Goal: Task Accomplishment & Management: Manage account settings

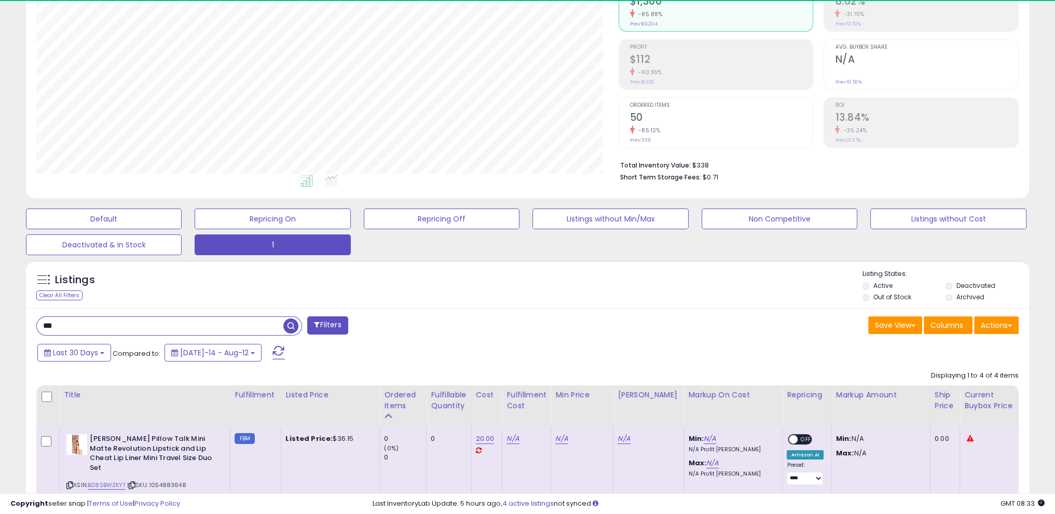
scroll to position [212, 582]
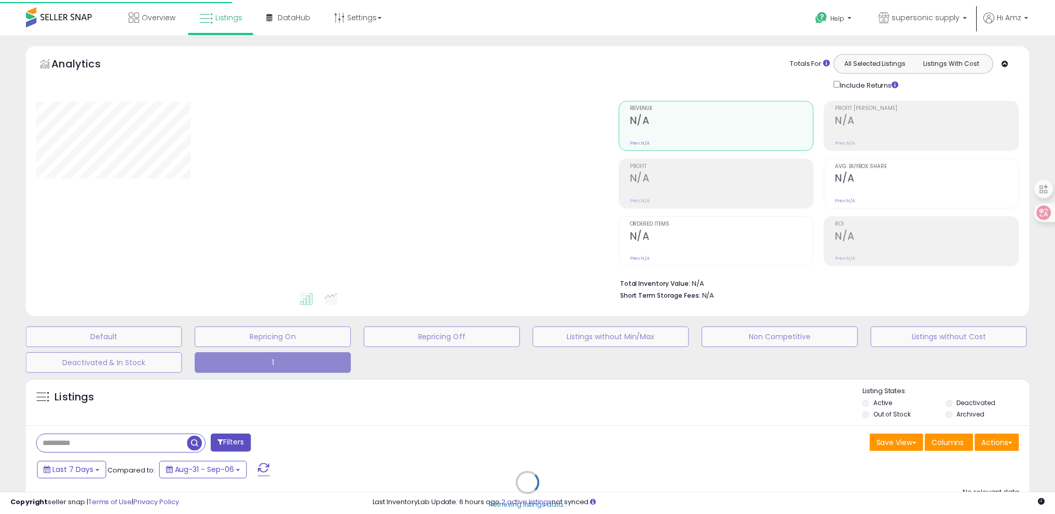
scroll to position [118, 0]
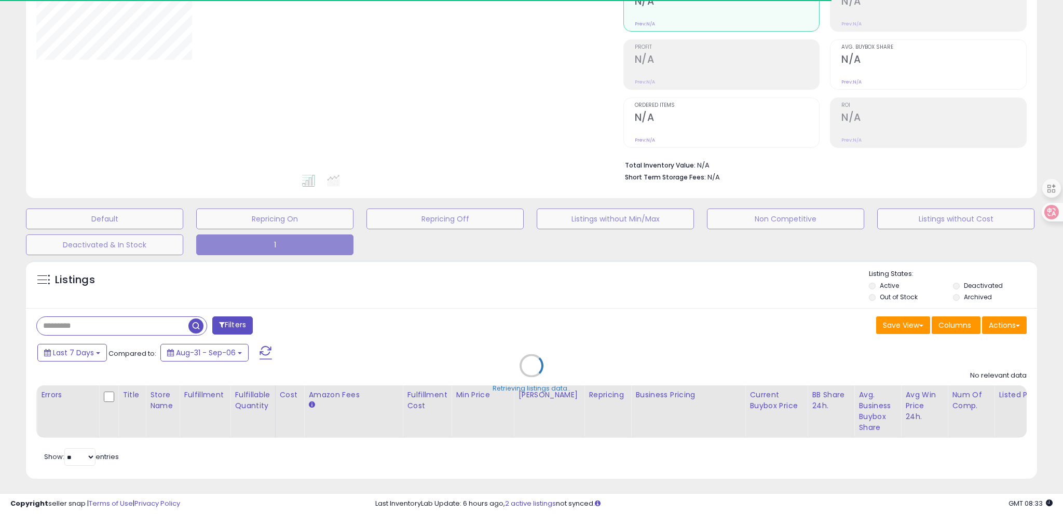
type input "***"
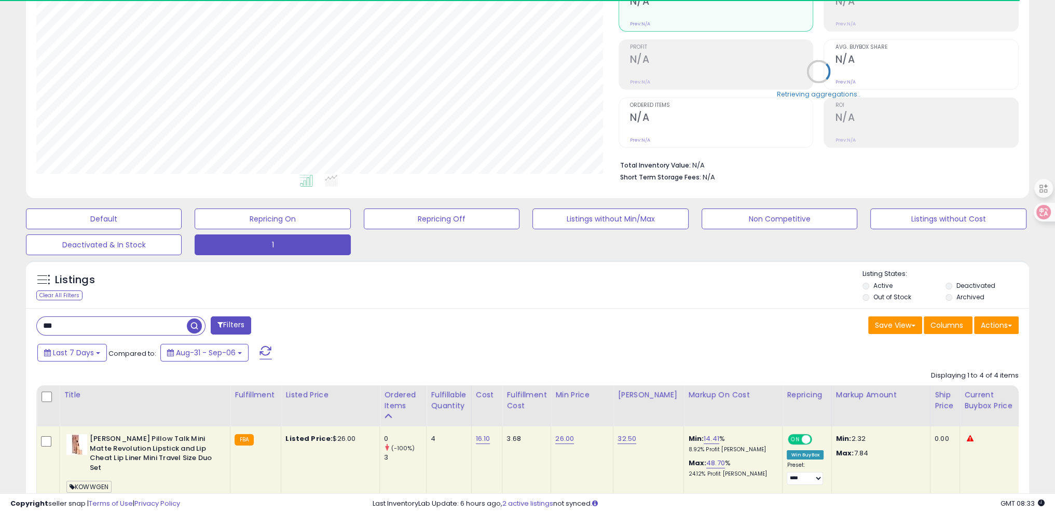
scroll to position [212, 582]
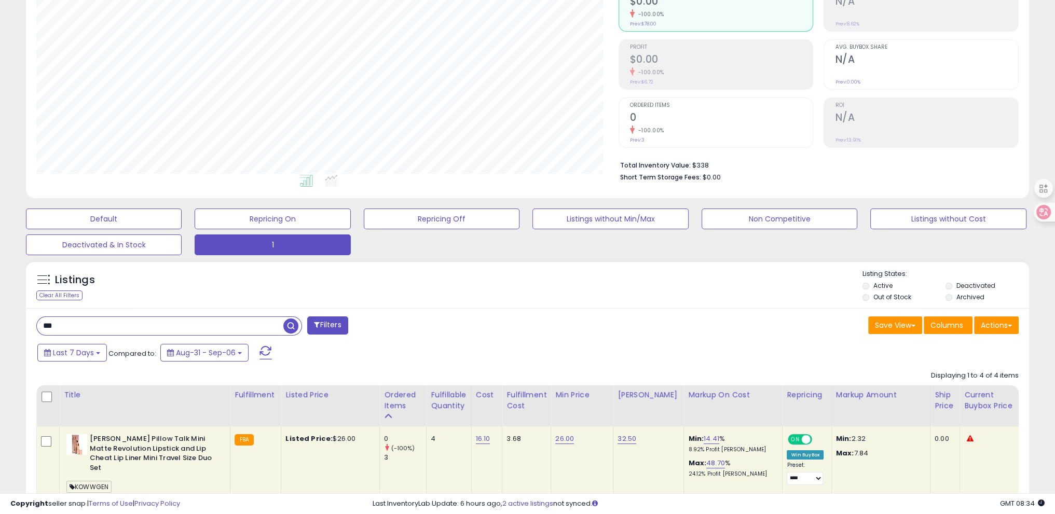
drag, startPoint x: 60, startPoint y: 321, endPoint x: 407, endPoint y: 312, distance: 347.2
click at [0, 321] on div "**********" at bounding box center [527, 383] width 1055 height 937
click at [403, 398] on div "Ordered Items" at bounding box center [403, 401] width 38 height 22
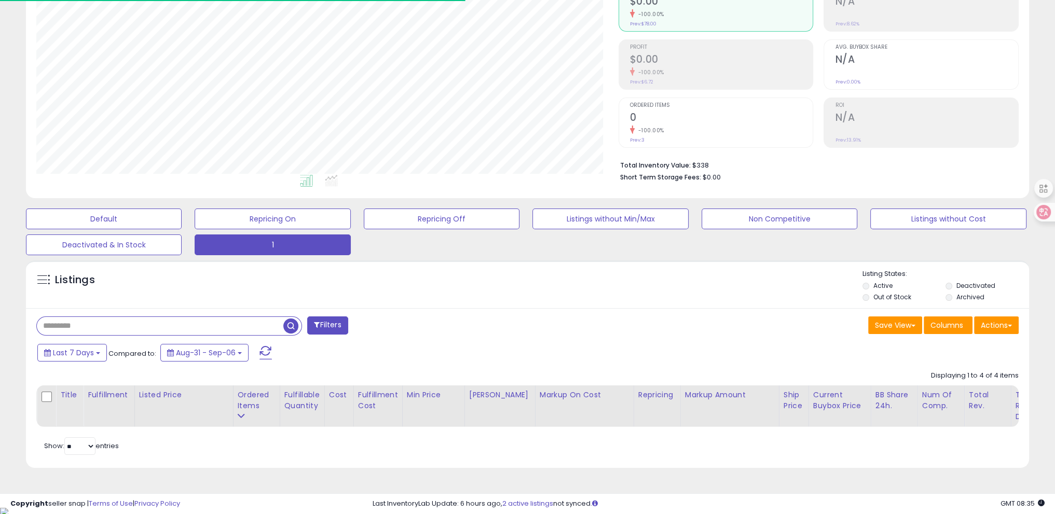
type input "***"
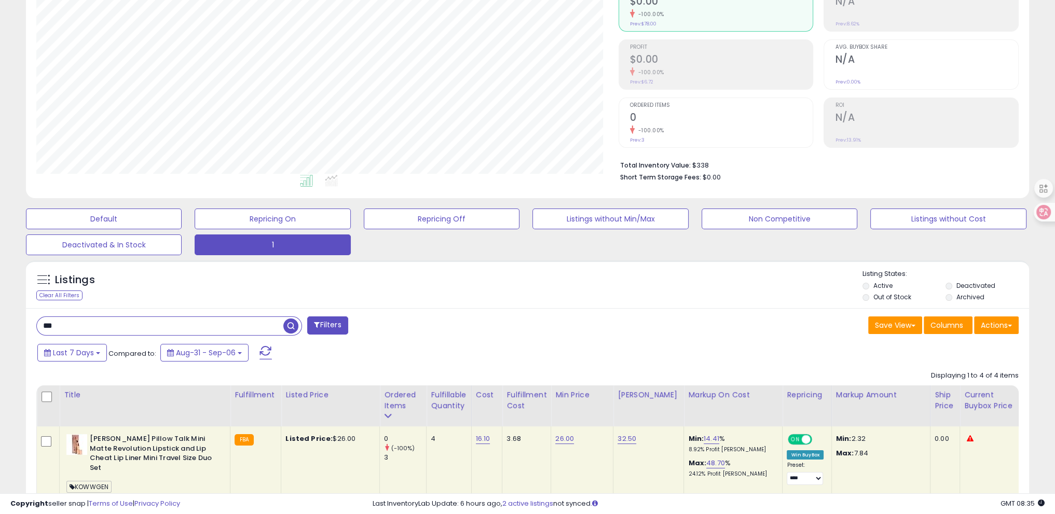
drag, startPoint x: 66, startPoint y: 326, endPoint x: 0, endPoint y: 327, distance: 65.9
click at [0, 327] on div "**********" at bounding box center [527, 383] width 1055 height 937
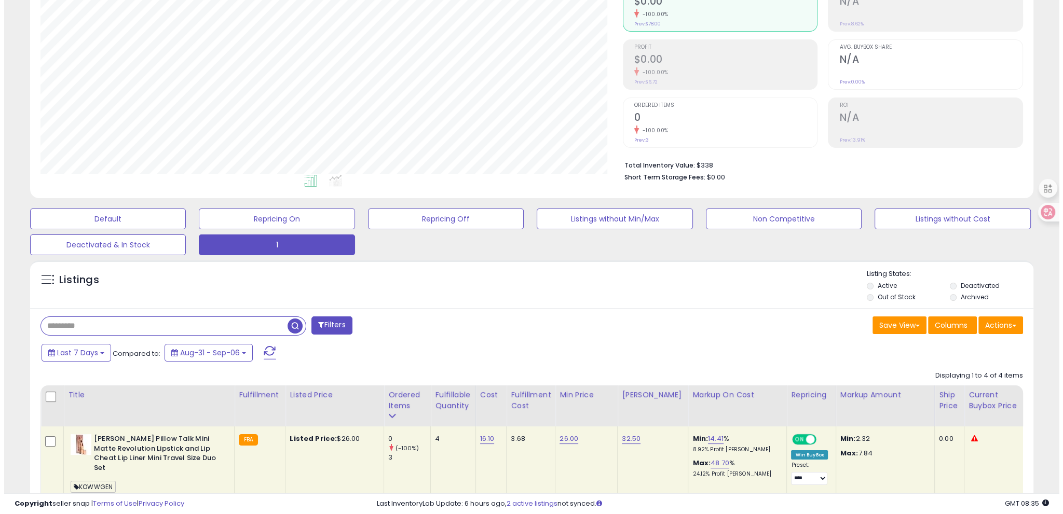
scroll to position [212, 586]
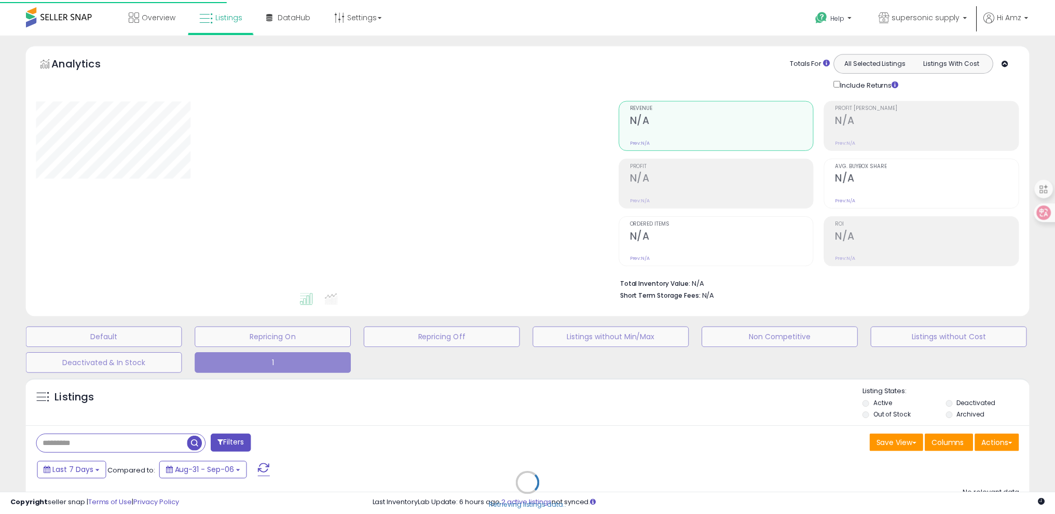
scroll to position [118, 0]
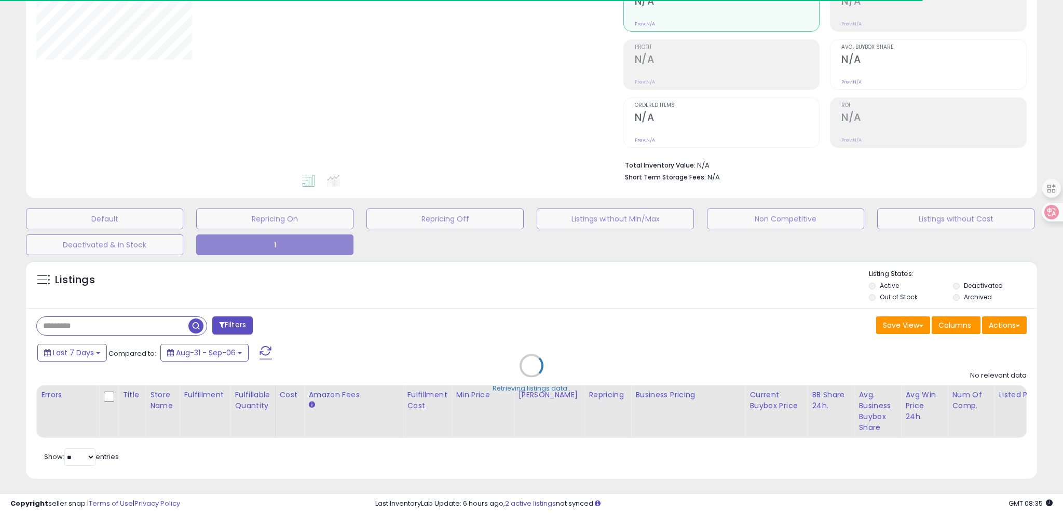
click at [219, 300] on div "Retrieving listings data.." at bounding box center [531, 373] width 1026 height 237
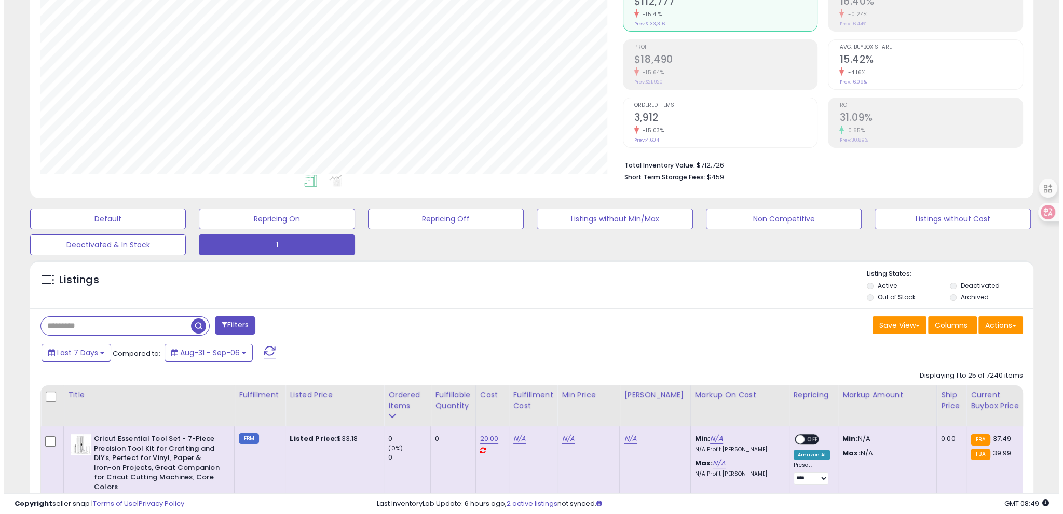
scroll to position [212, 582]
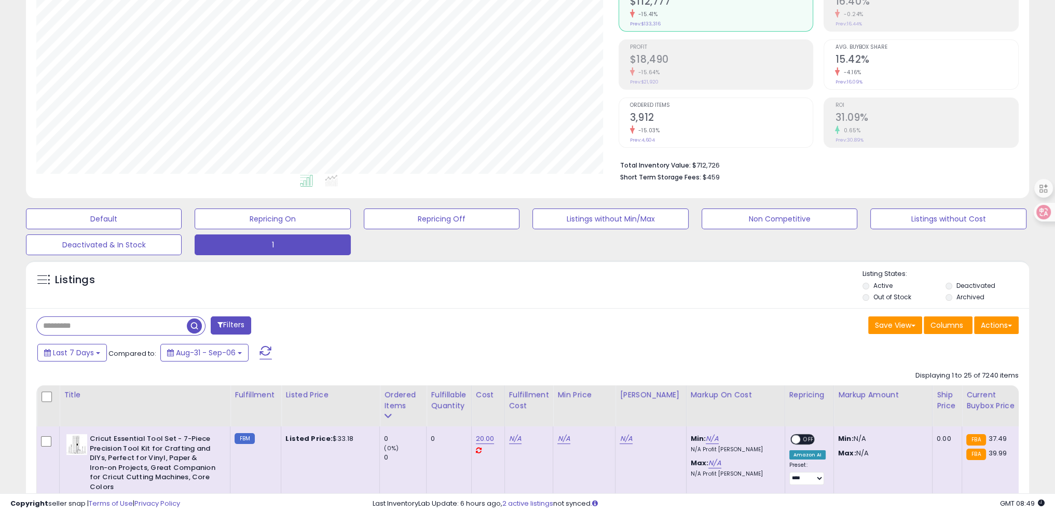
click at [264, 349] on span at bounding box center [265, 352] width 12 height 13
click at [407, 404] on div "Ordered Items" at bounding box center [403, 401] width 38 height 22
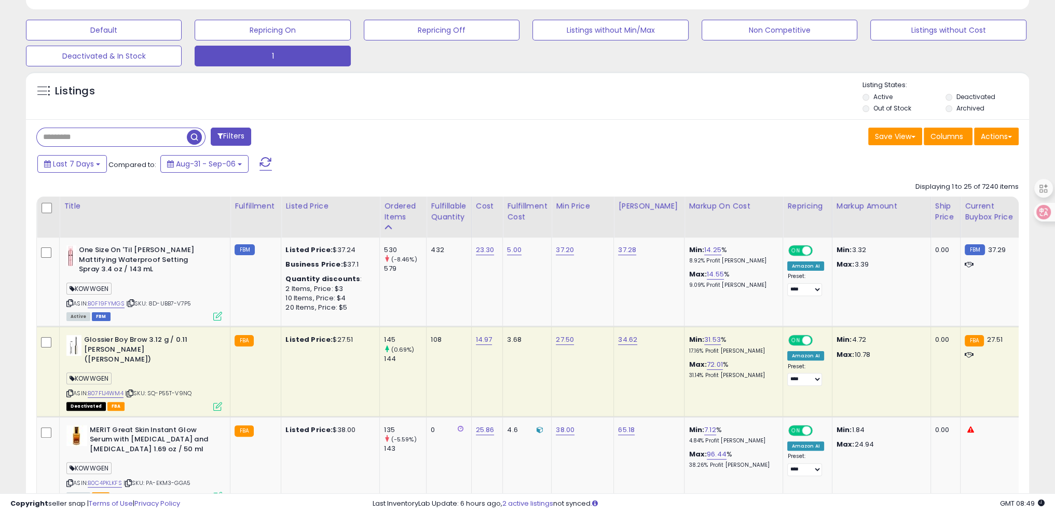
scroll to position [378, 0]
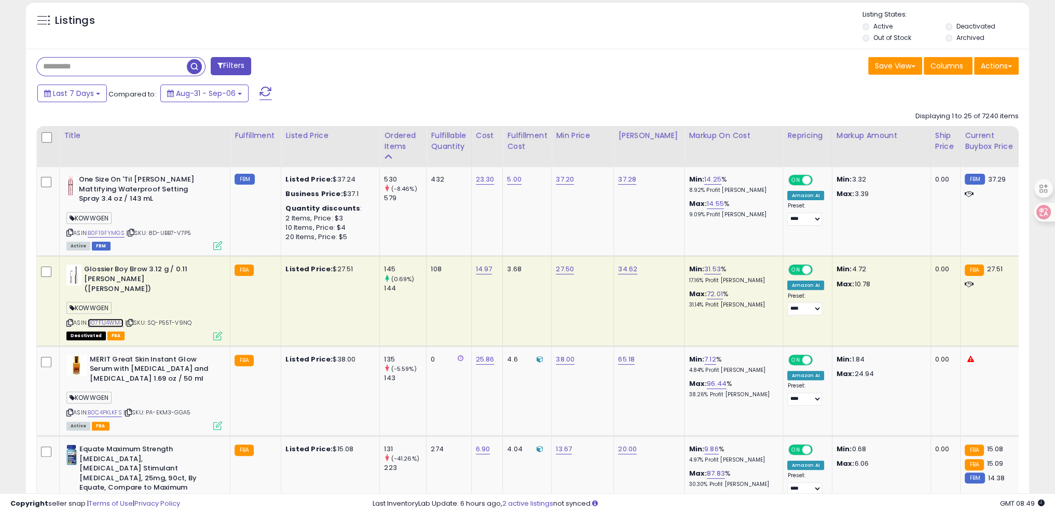
click at [116, 319] on link "B07F1J4WM4" at bounding box center [106, 323] width 36 height 9
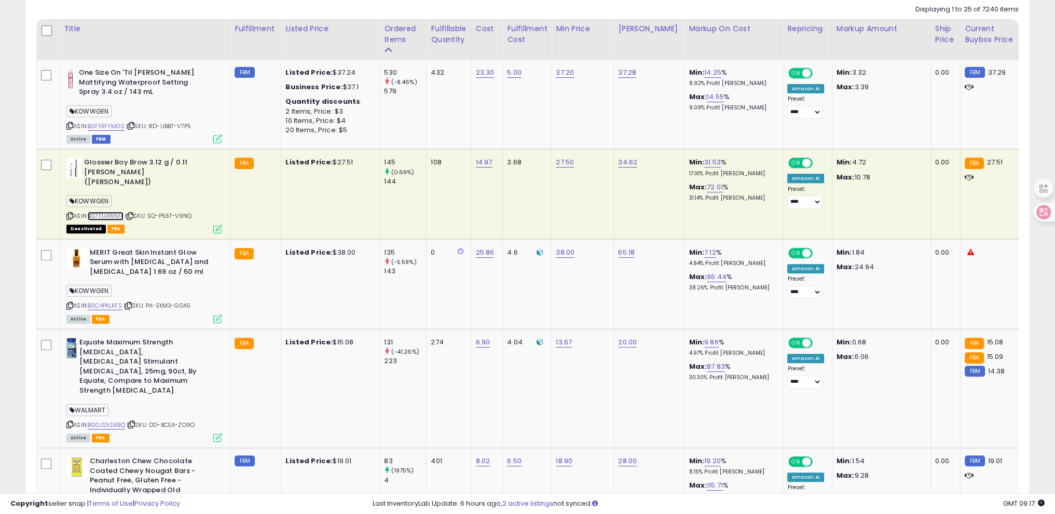
scroll to position [481, 0]
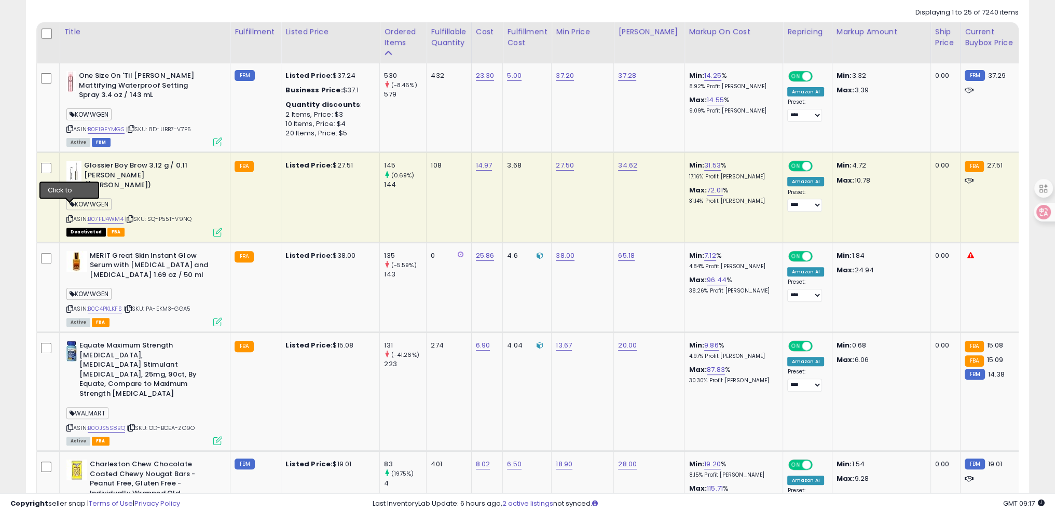
click at [69, 216] on icon at bounding box center [69, 219] width 7 height 6
drag, startPoint x: 0, startPoint y: 304, endPoint x: 89, endPoint y: 305, distance: 89.2
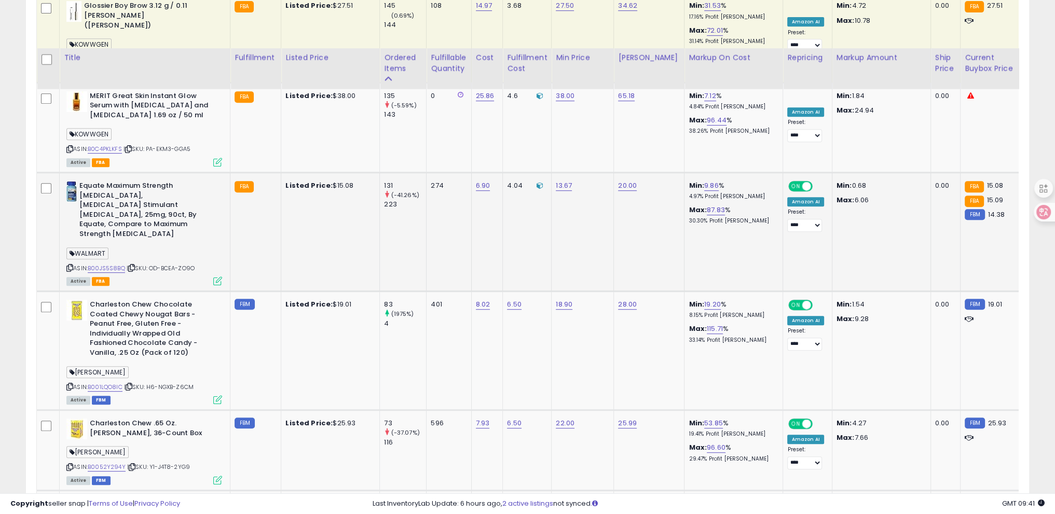
scroll to position [533, 0]
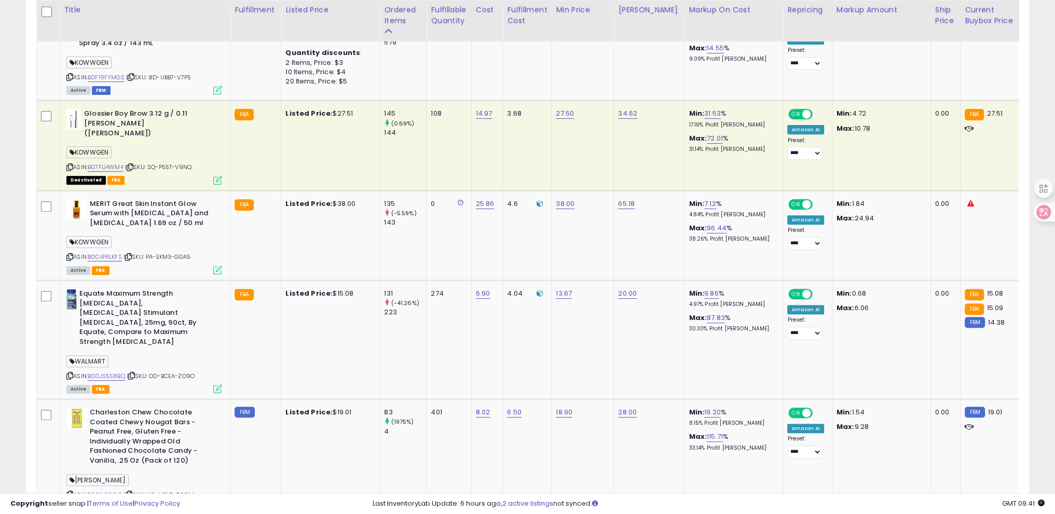
click at [71, 164] on icon at bounding box center [69, 167] width 7 height 6
drag, startPoint x: 67, startPoint y: 167, endPoint x: 98, endPoint y: 168, distance: 30.1
click at [98, 176] on span "Deactivated" at bounding box center [85, 180] width 39 height 9
copy span "Deactivated"
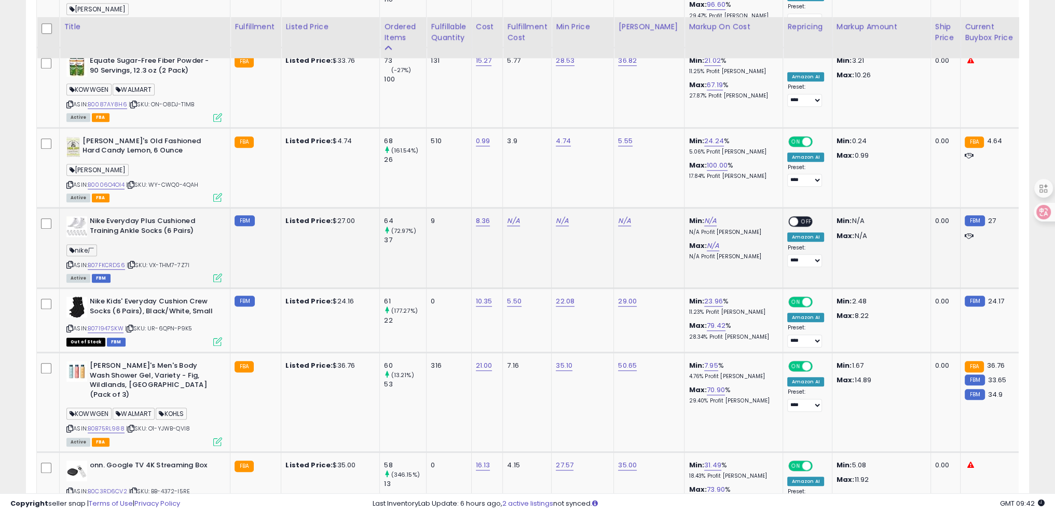
scroll to position [1052, 0]
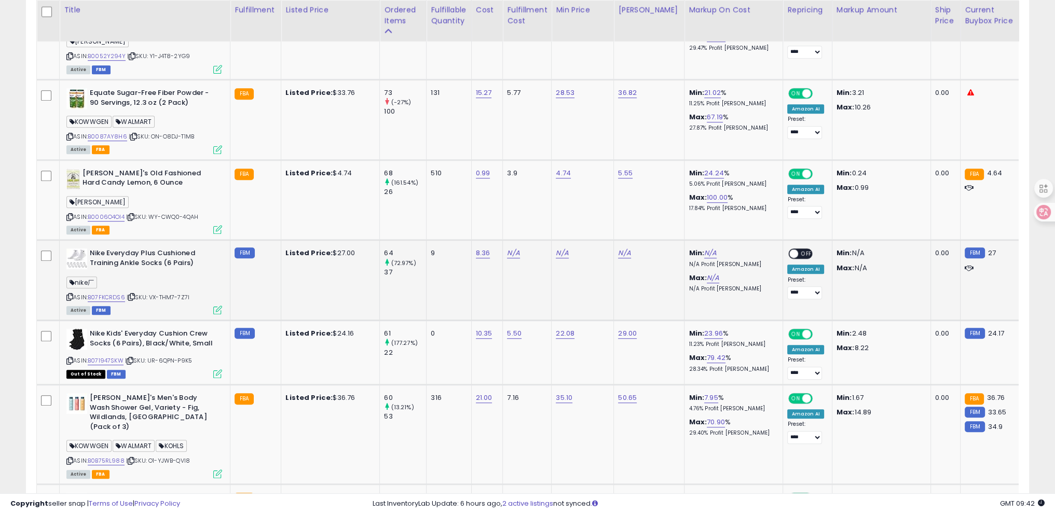
click at [135, 294] on icon at bounding box center [131, 297] width 7 height 6
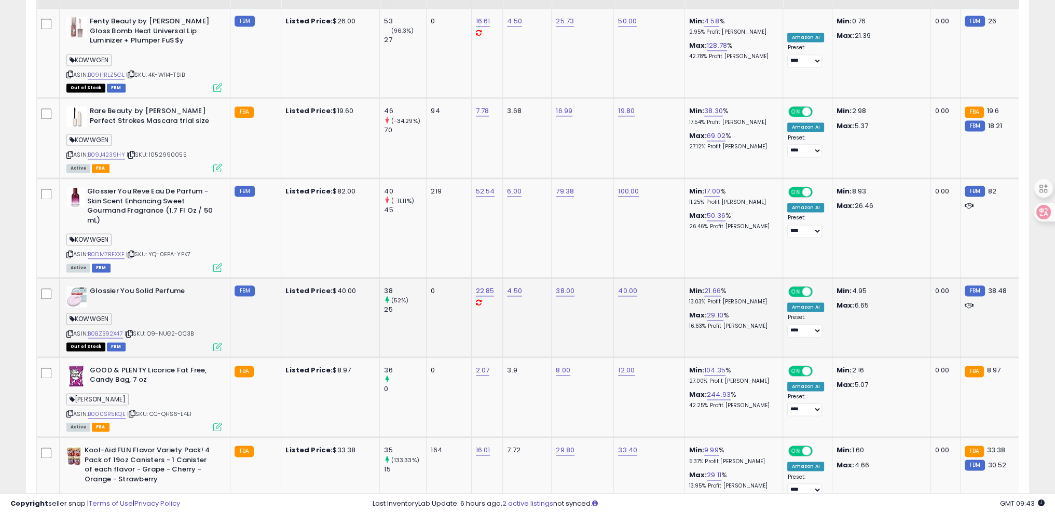
scroll to position [2142, 0]
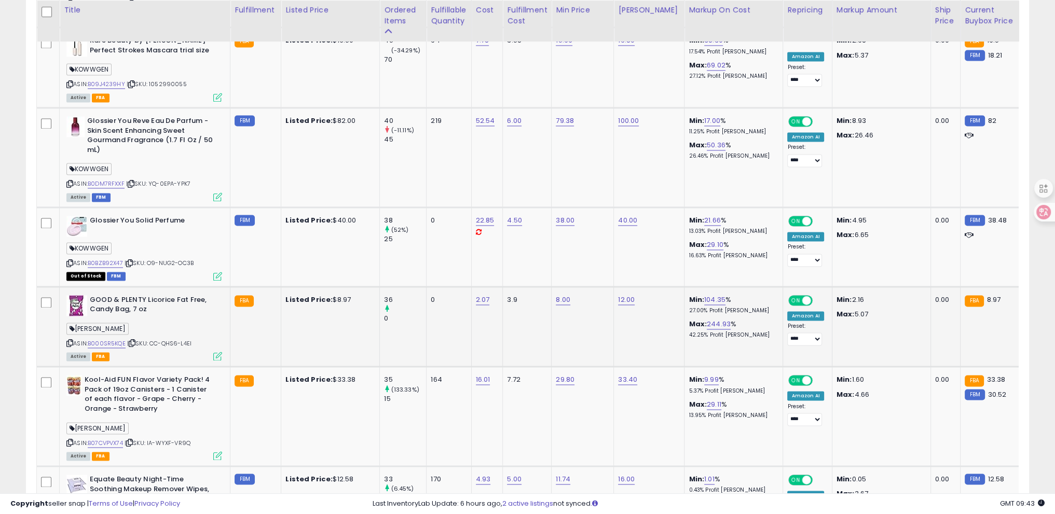
click at [68, 340] on icon at bounding box center [69, 343] width 7 height 6
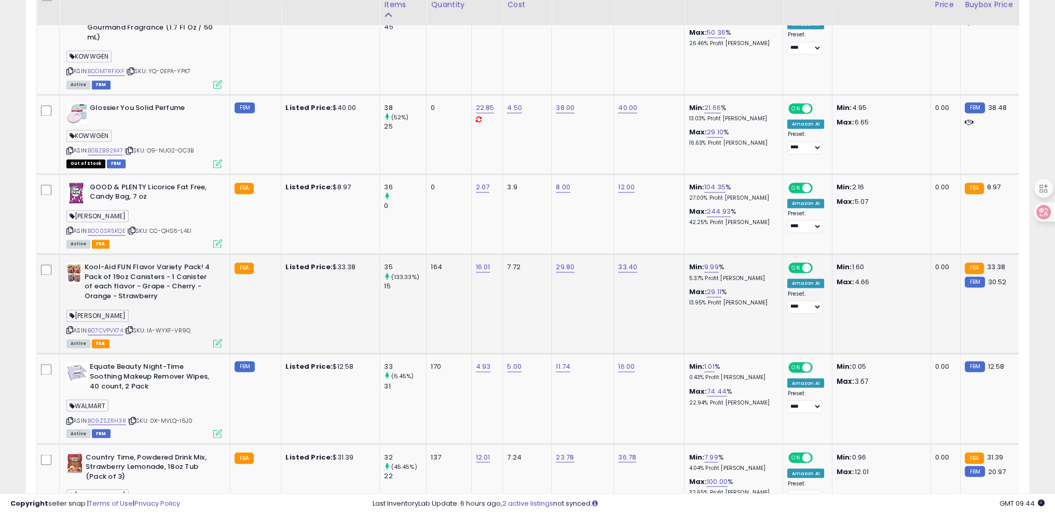
scroll to position [2325, 0]
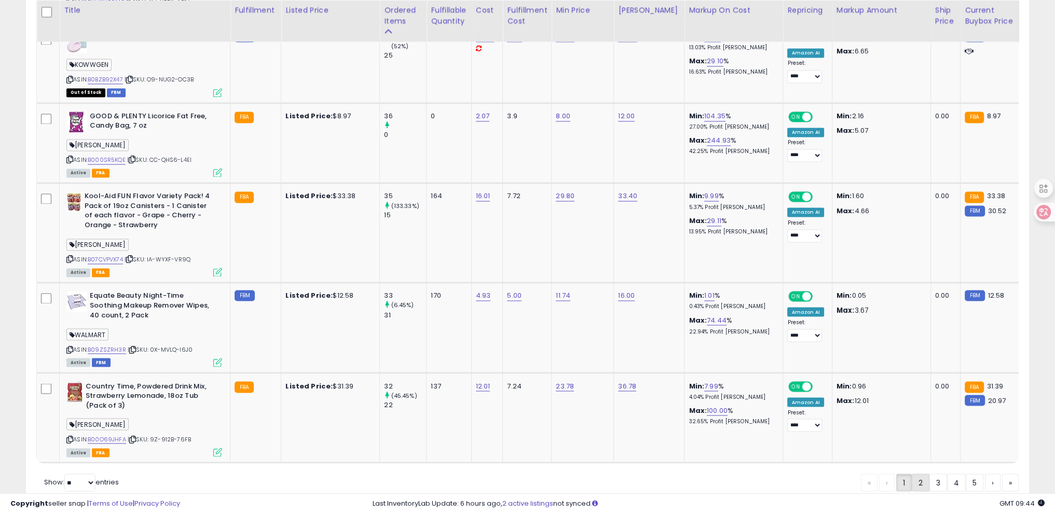
click at [925, 474] on link "2" at bounding box center [921, 483] width 18 height 18
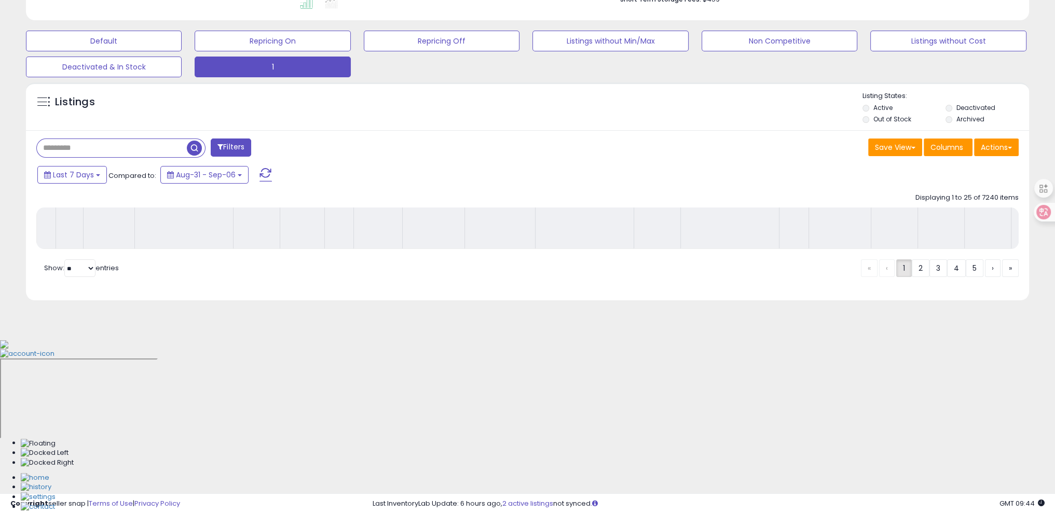
scroll to position [129, 0]
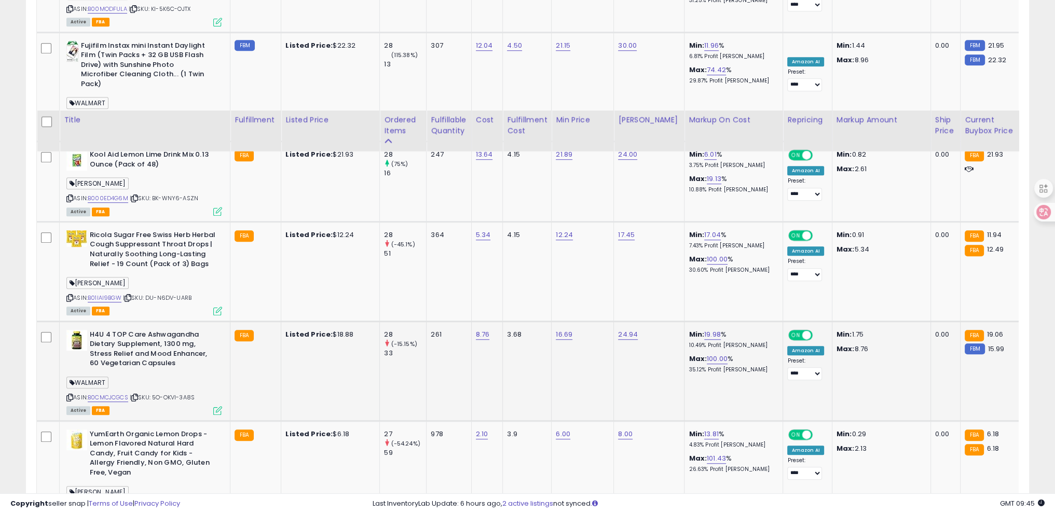
scroll to position [1063, 0]
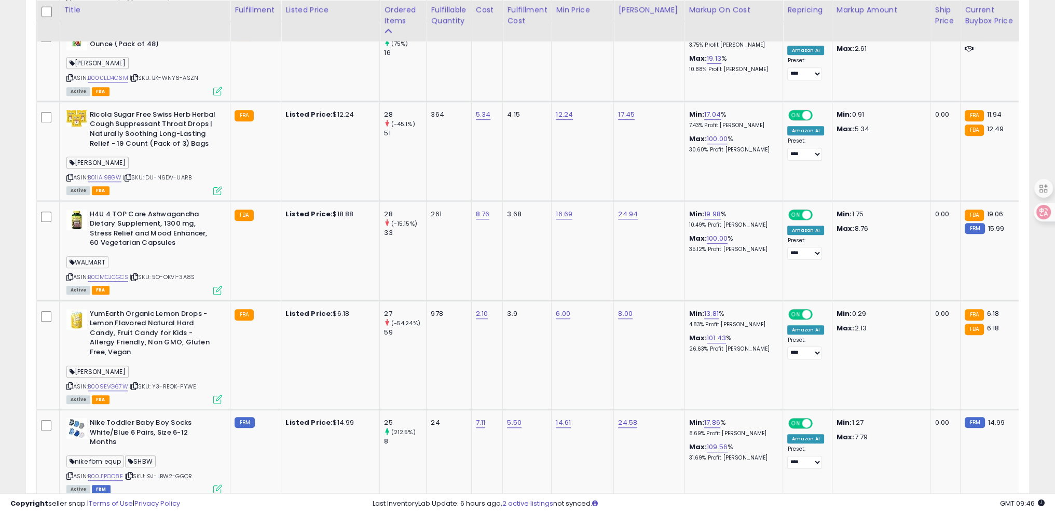
click at [10, 361] on div "**********" at bounding box center [527, 382] width 1044 height 2803
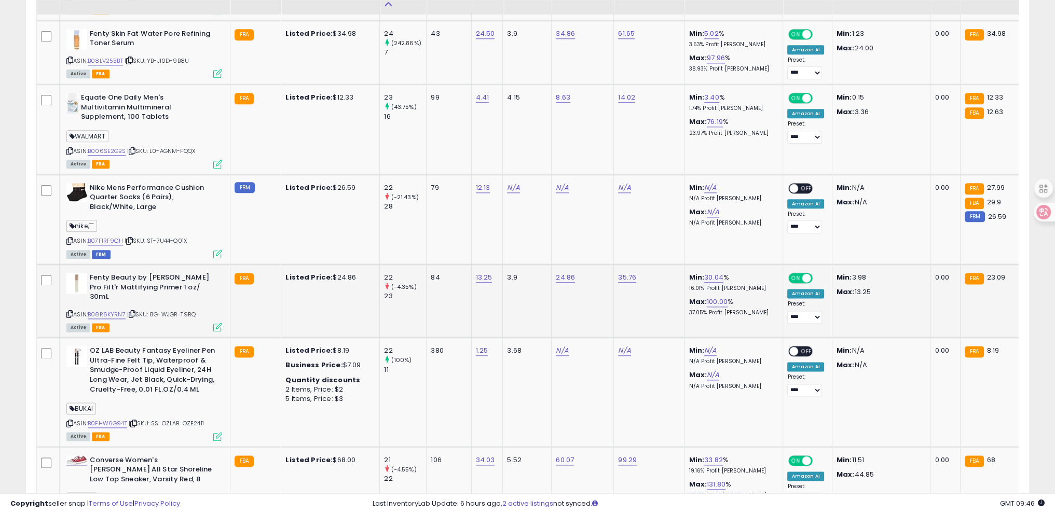
scroll to position [1737, 0]
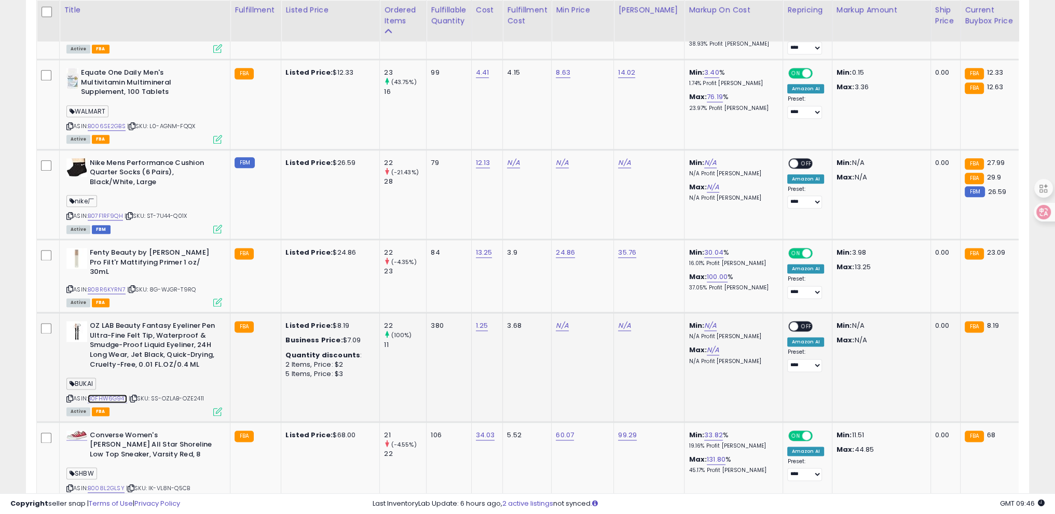
click at [102, 394] on link "B0FHW6G94T" at bounding box center [107, 398] width 39 height 9
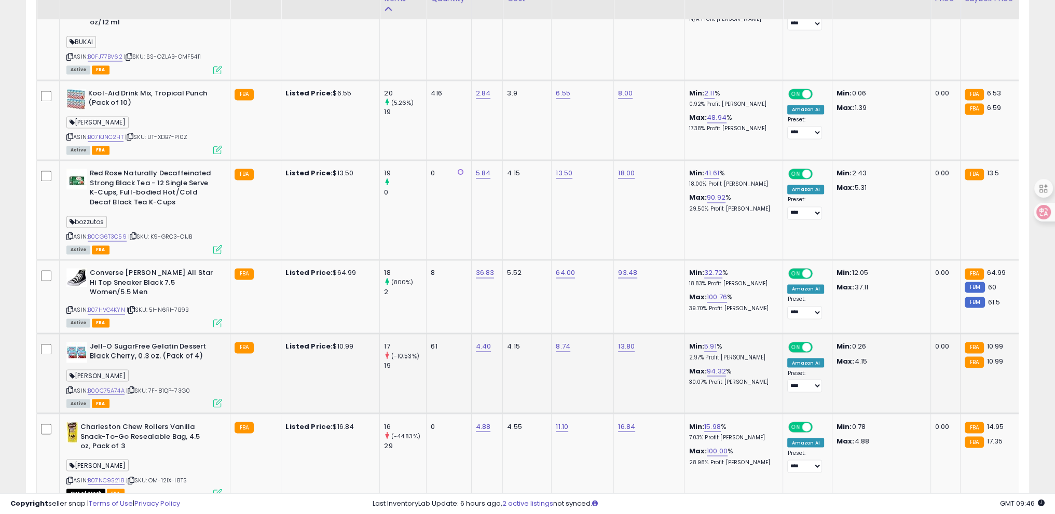
scroll to position [2349, 0]
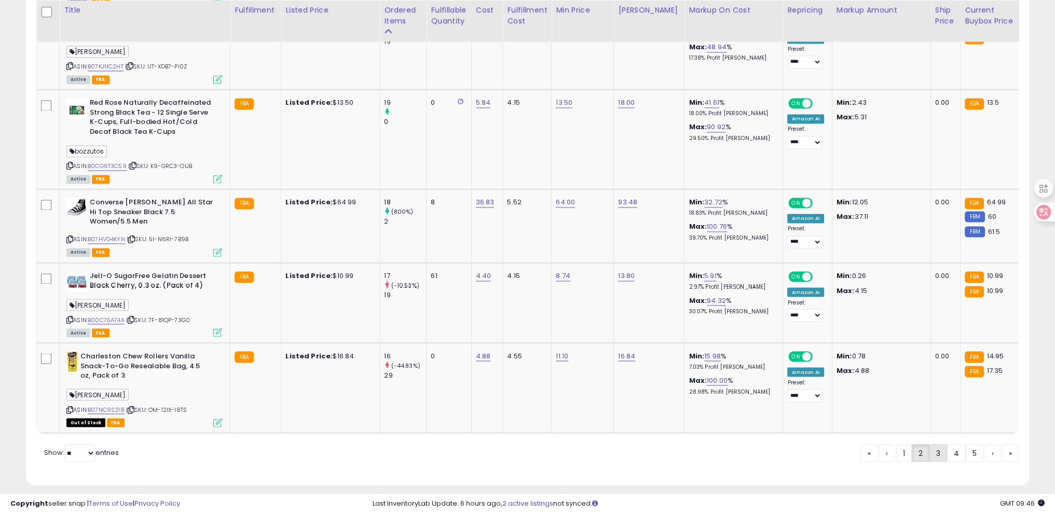
click at [935, 445] on link "3" at bounding box center [938, 453] width 18 height 18
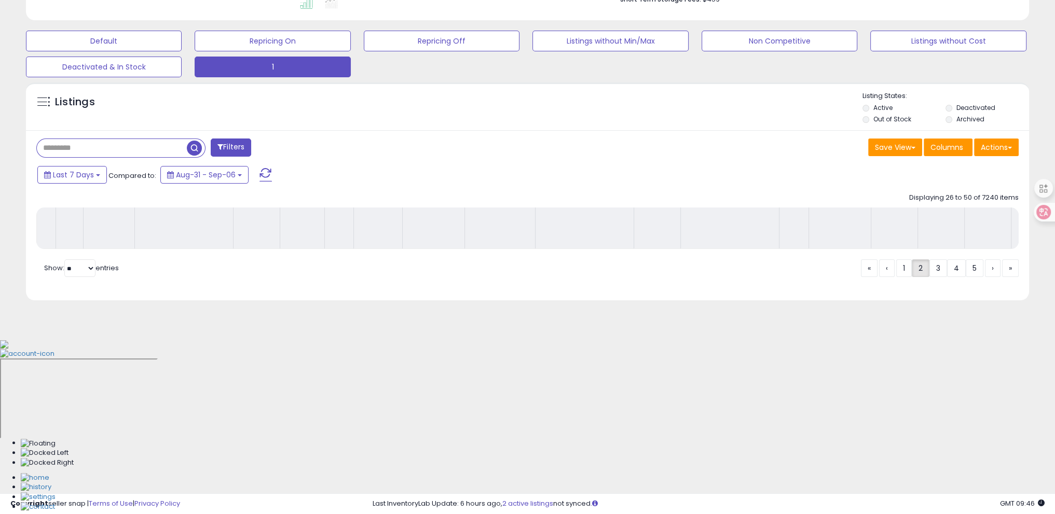
scroll to position [129, 0]
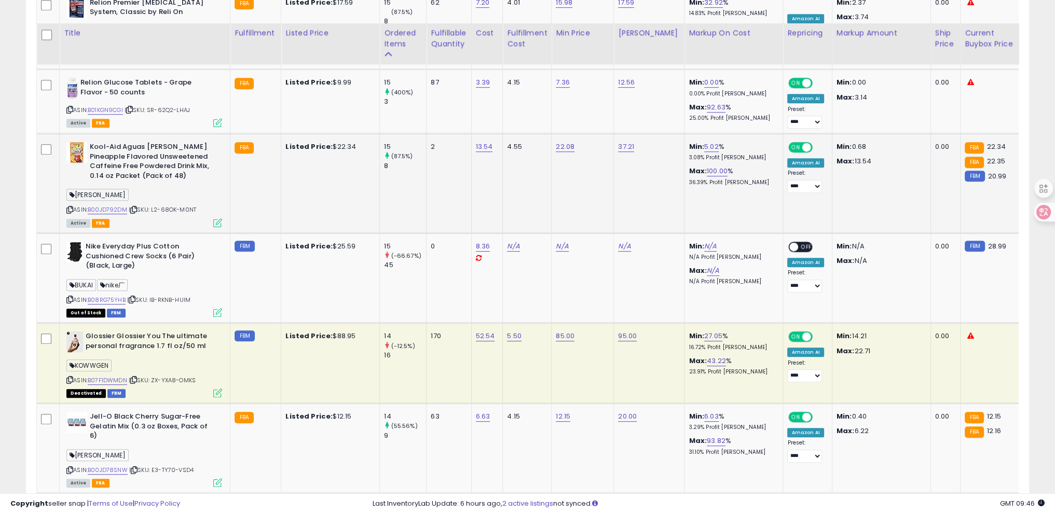
scroll to position [803, 0]
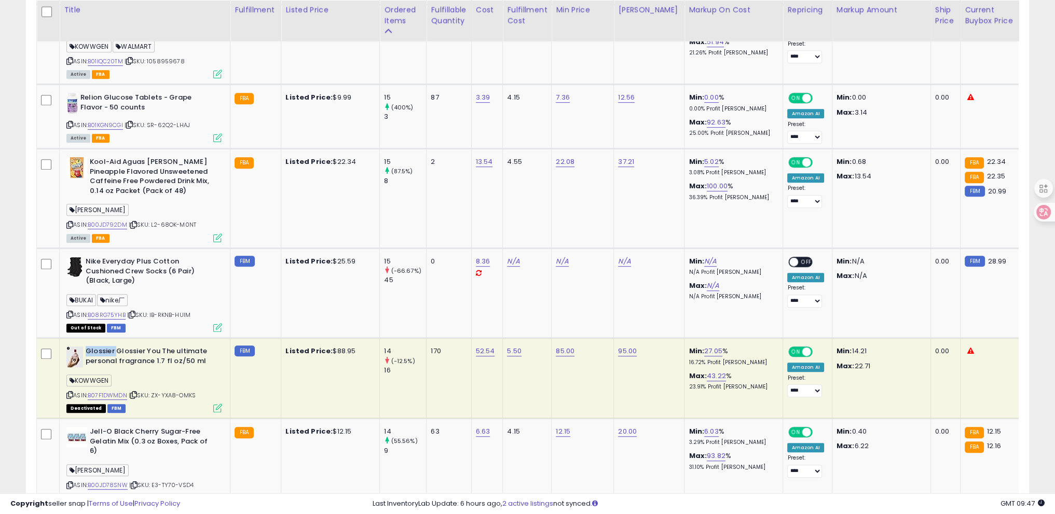
drag, startPoint x: 86, startPoint y: 346, endPoint x: 115, endPoint y: 347, distance: 29.1
click at [115, 347] on b "Glossier Glossier You The ultimate personal fragrance 1.7 fl oz/50 ml" at bounding box center [149, 358] width 126 height 22
copy b "Glossier"
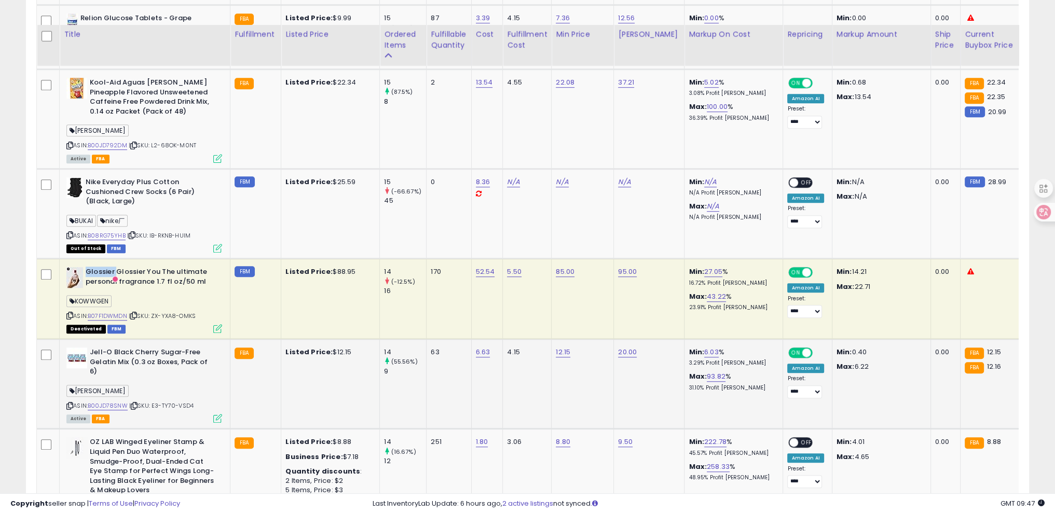
scroll to position [907, 0]
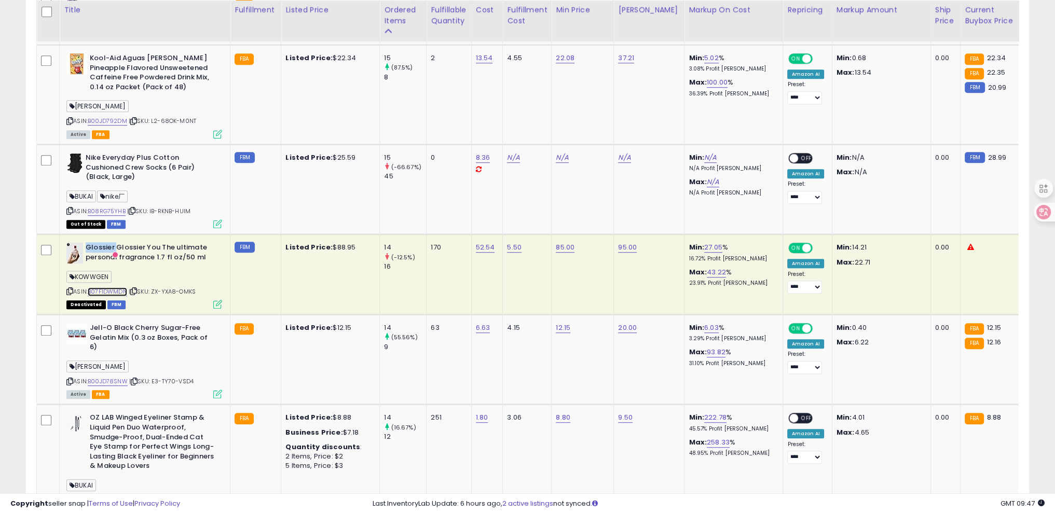
click at [107, 287] on link "B07F1DWMDN" at bounding box center [107, 291] width 39 height 9
click at [135, 288] on icon at bounding box center [133, 291] width 7 height 6
click at [134, 288] on icon at bounding box center [133, 291] width 7 height 6
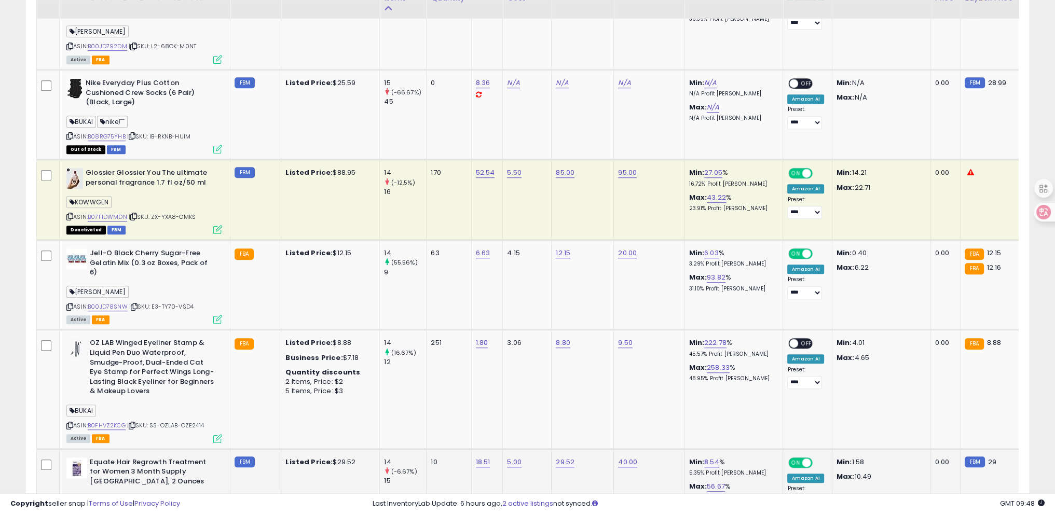
scroll to position [959, 0]
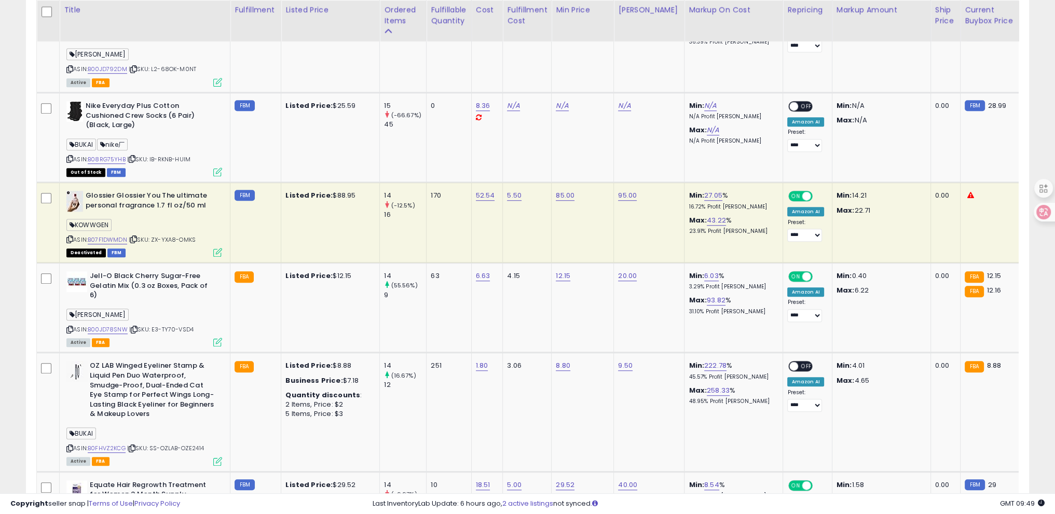
click at [69, 237] on icon at bounding box center [69, 240] width 7 height 6
click at [6, 259] on div "**********" at bounding box center [527, 508] width 1044 height 2847
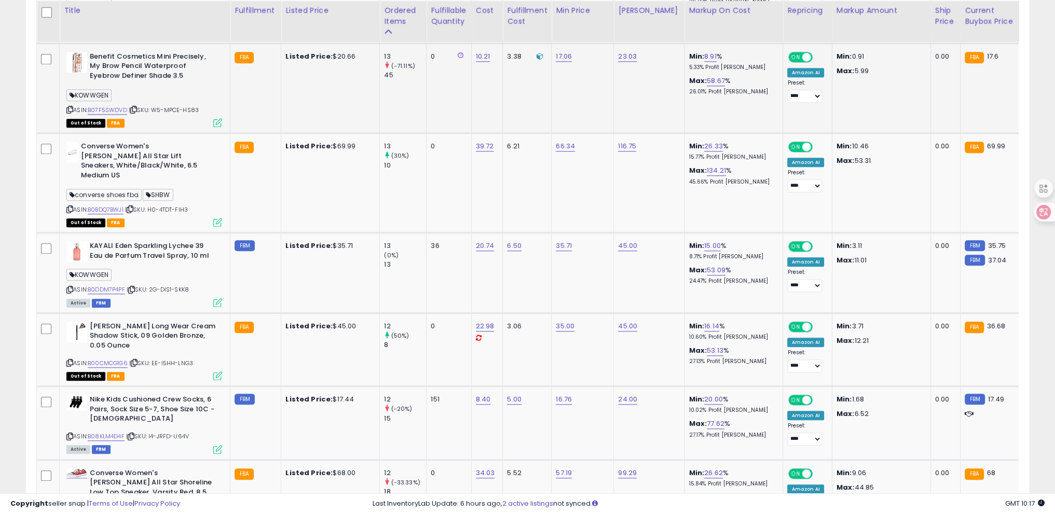
scroll to position [1478, 0]
click at [113, 359] on link "B00CMCG1G6" at bounding box center [108, 363] width 40 height 9
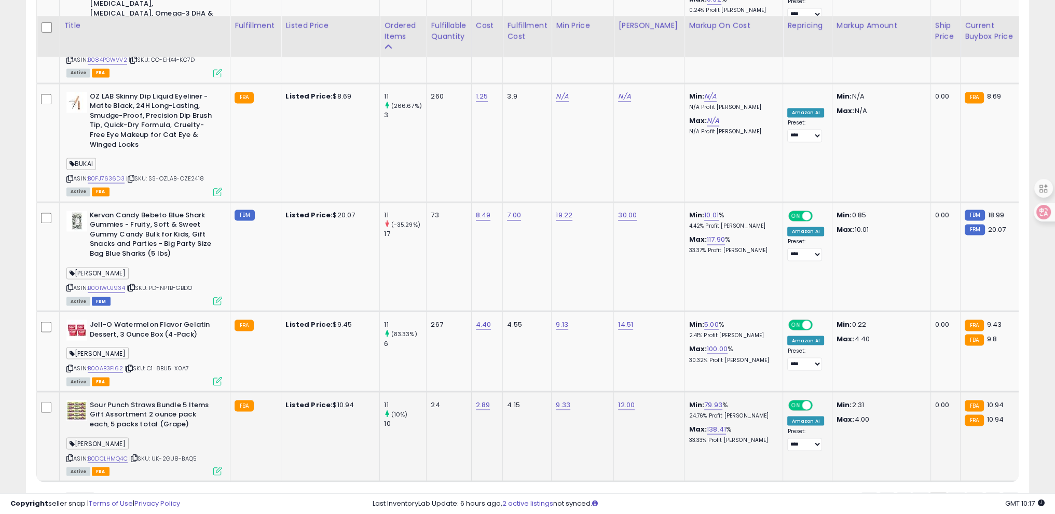
scroll to position [2364, 0]
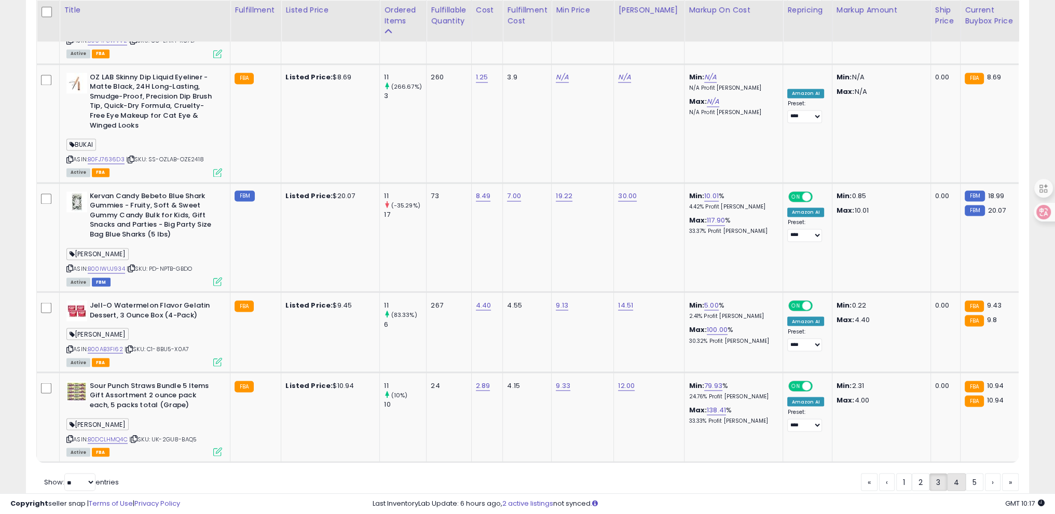
click at [953, 473] on link "4" at bounding box center [956, 482] width 19 height 18
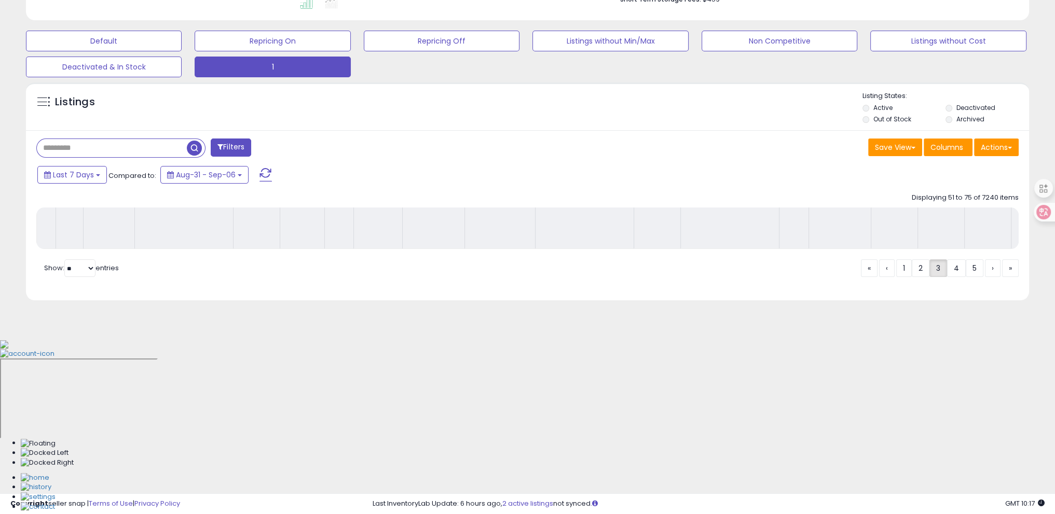
scroll to position [129, 0]
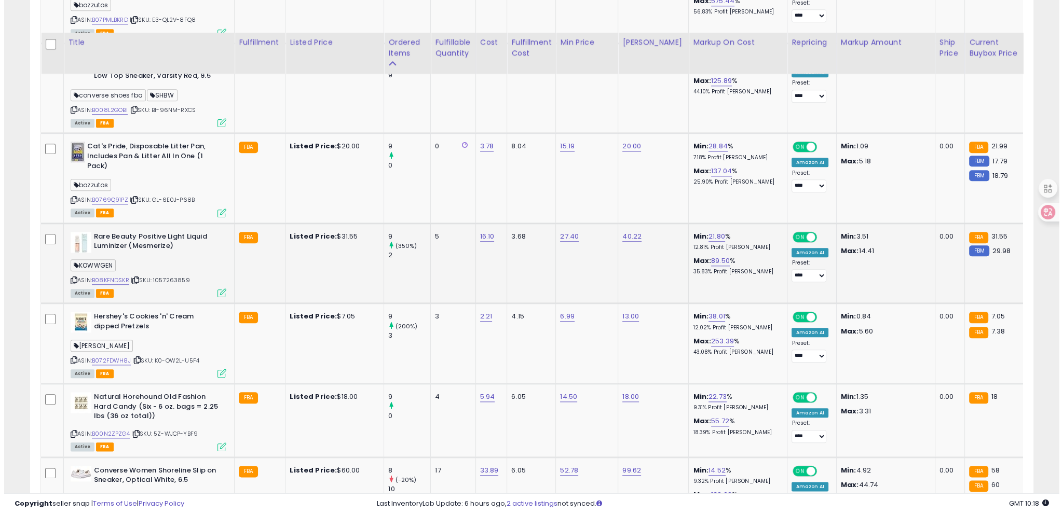
scroll to position [1633, 0]
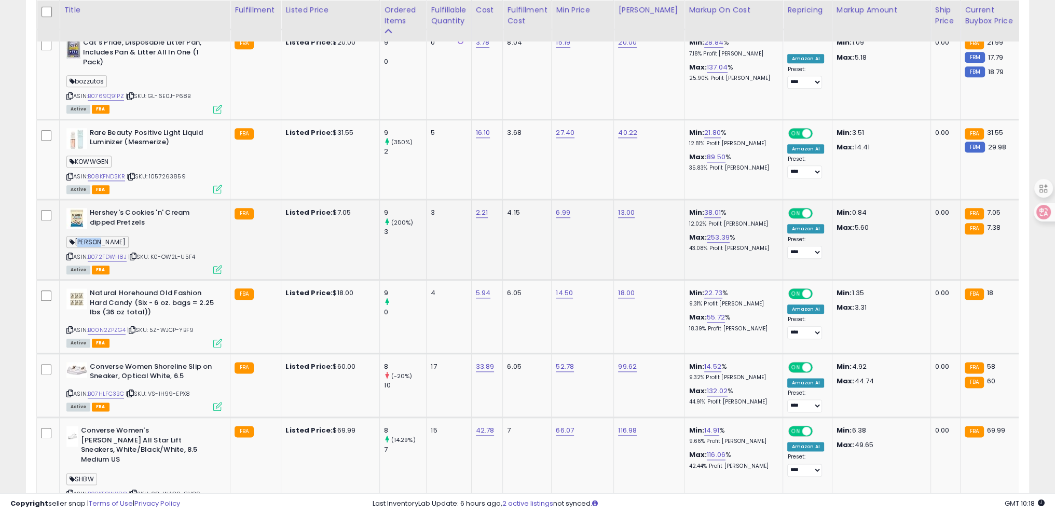
drag, startPoint x: 76, startPoint y: 195, endPoint x: 97, endPoint y: 197, distance: 20.8
click at [97, 236] on span "thayer" at bounding box center [97, 242] width 62 height 12
copy span "thayer"
click at [212, 339] on div "Active FBA" at bounding box center [144, 342] width 156 height 7
click at [216, 339] on icon at bounding box center [217, 343] width 9 height 9
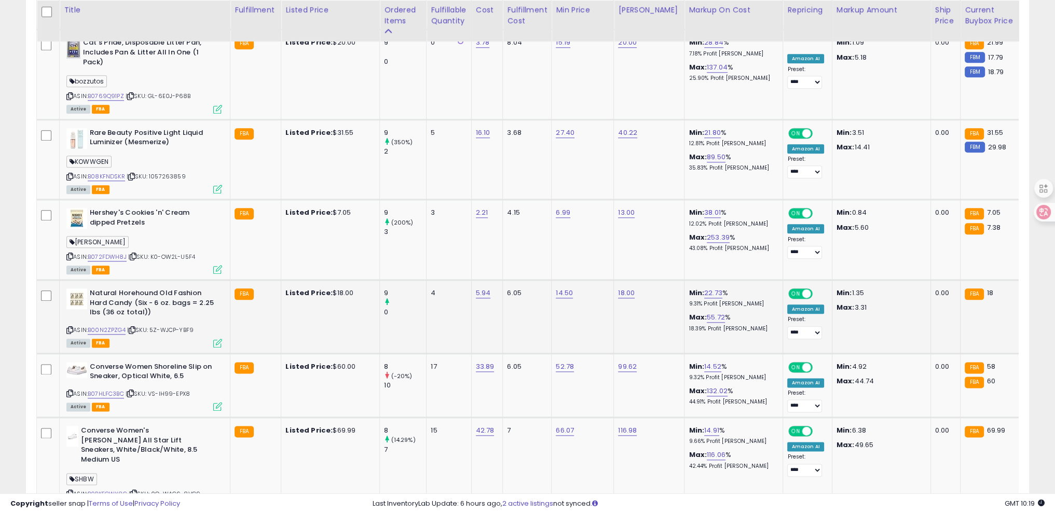
scroll to position [212, 586]
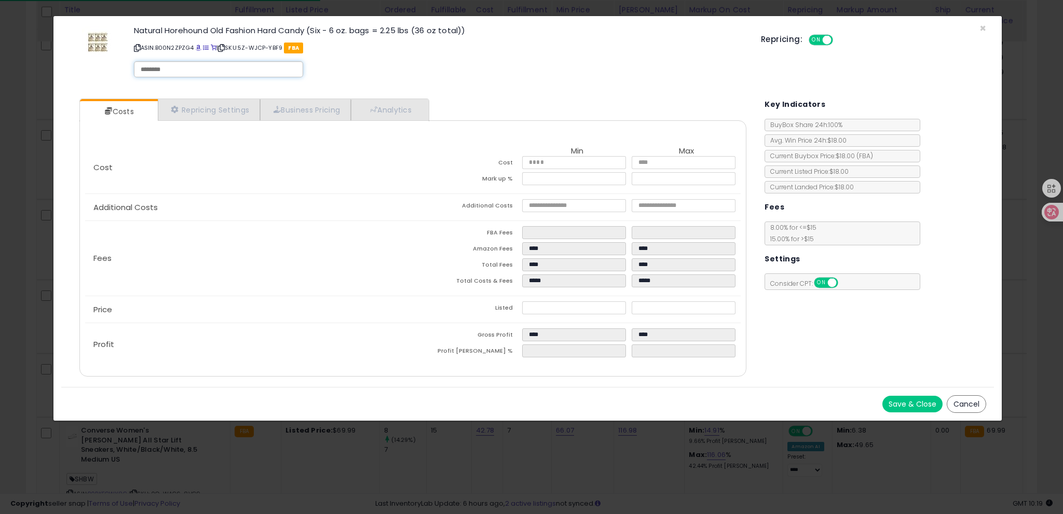
click at [178, 72] on input "text" at bounding box center [219, 69] width 156 height 9
paste input "******"
type input "******"
click at [916, 396] on button "Save & Close" at bounding box center [912, 404] width 60 height 17
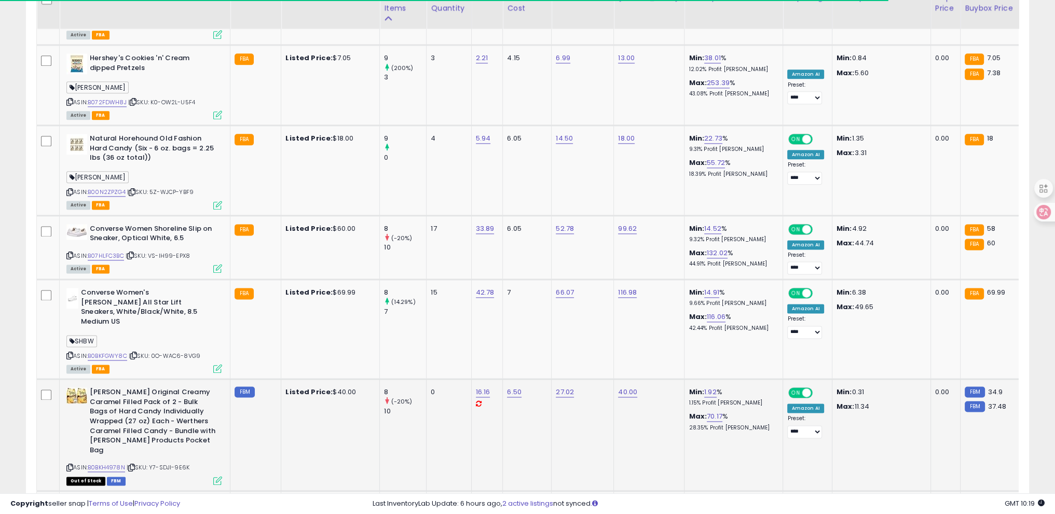
scroll to position [1789, 0]
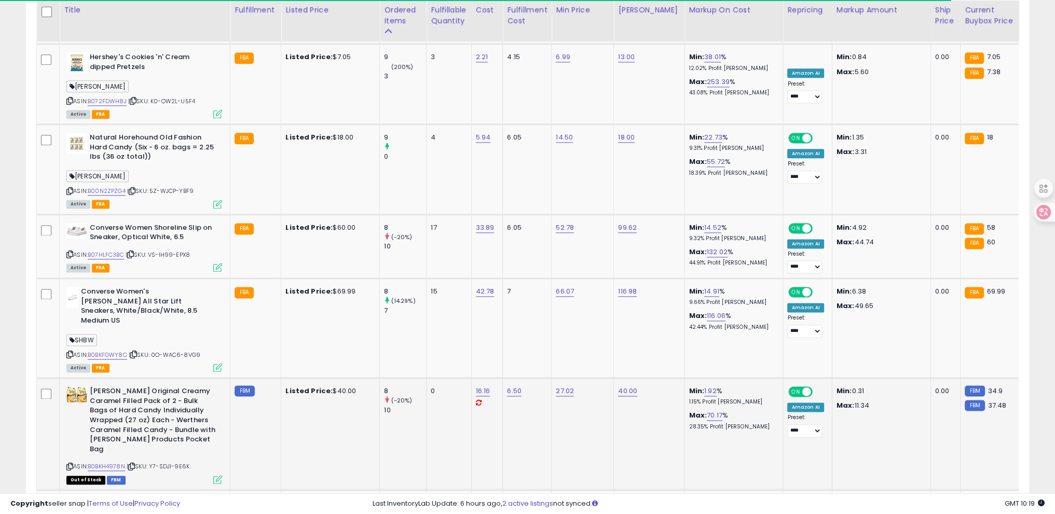
click at [132, 464] on icon at bounding box center [131, 467] width 7 height 6
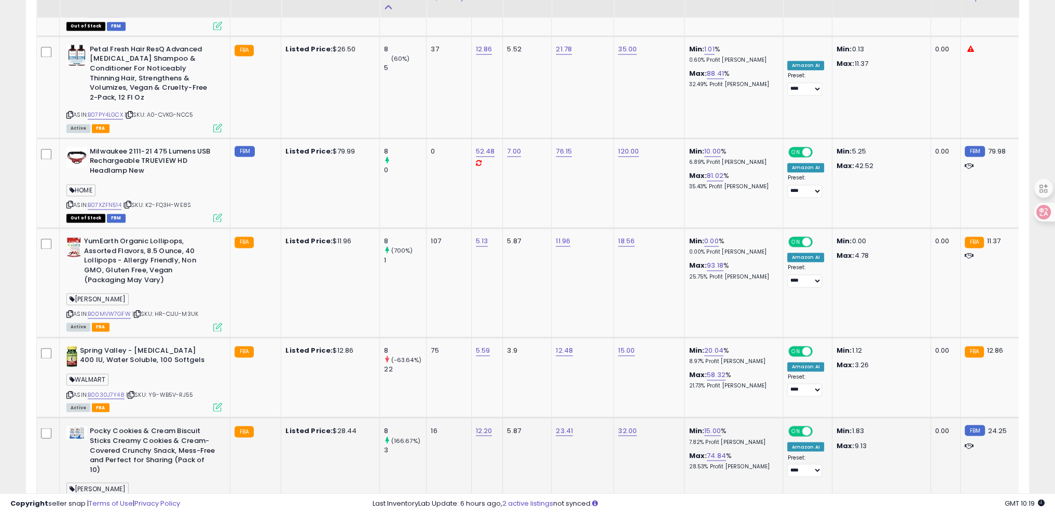
scroll to position [2308, 0]
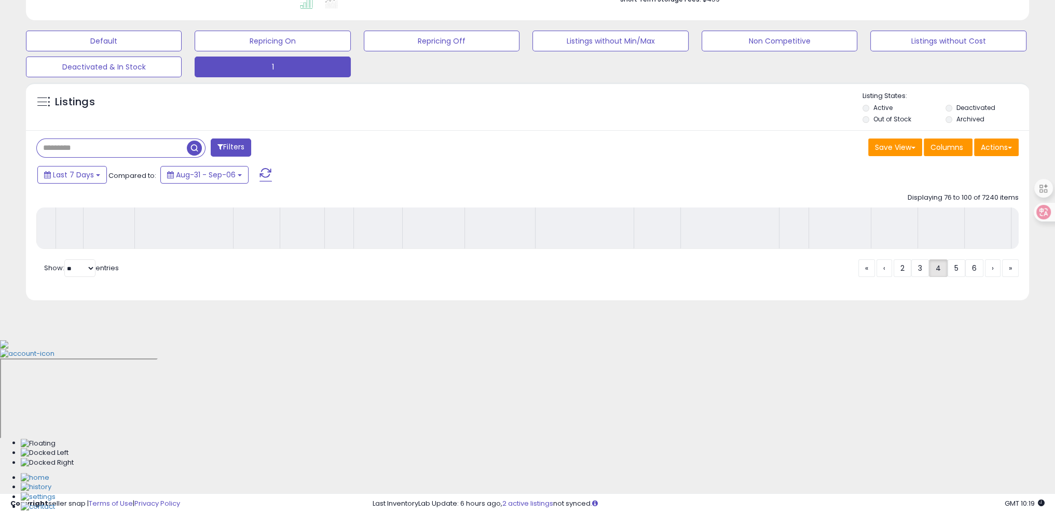
scroll to position [129, 0]
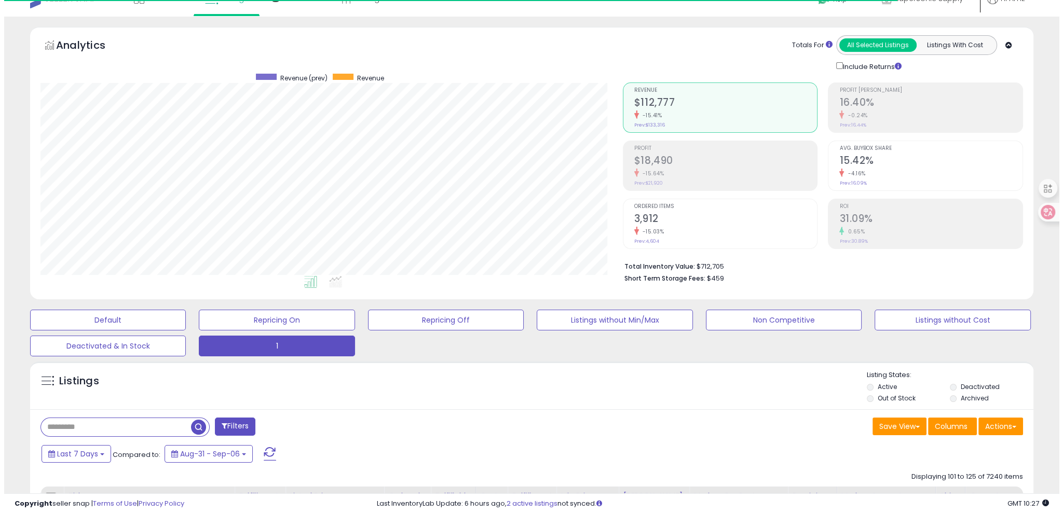
scroll to position [0, 0]
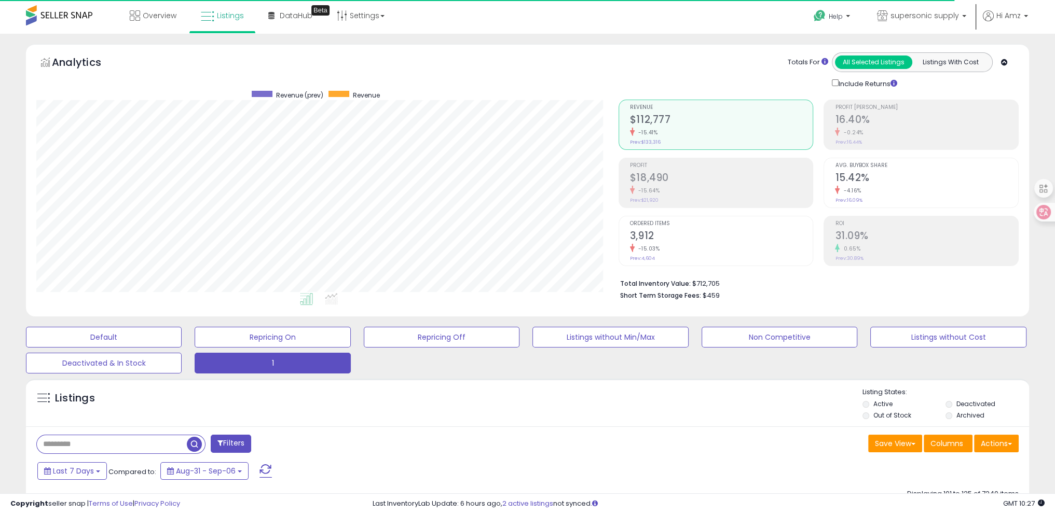
click at [123, 442] on input "text" at bounding box center [112, 444] width 150 height 18
paste input "**********"
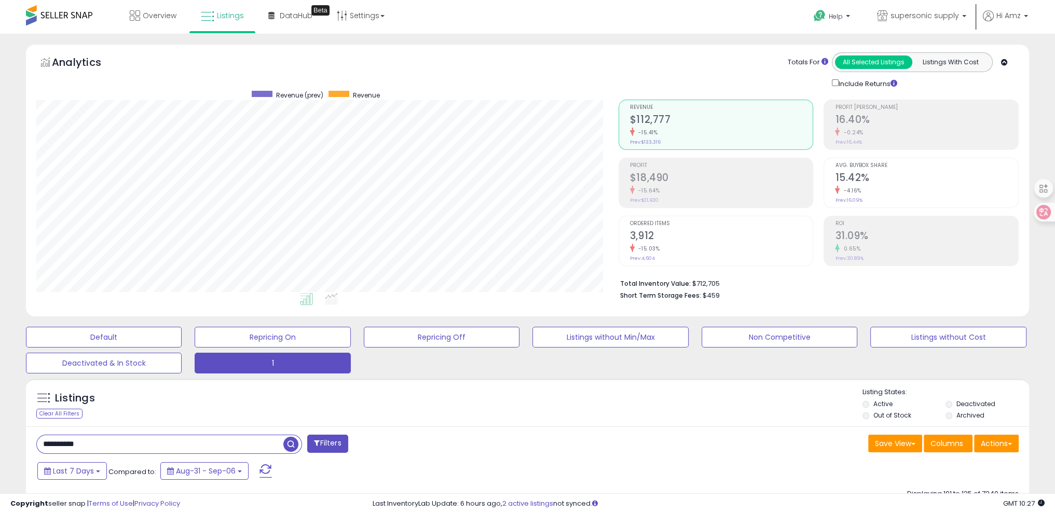
type input "**********"
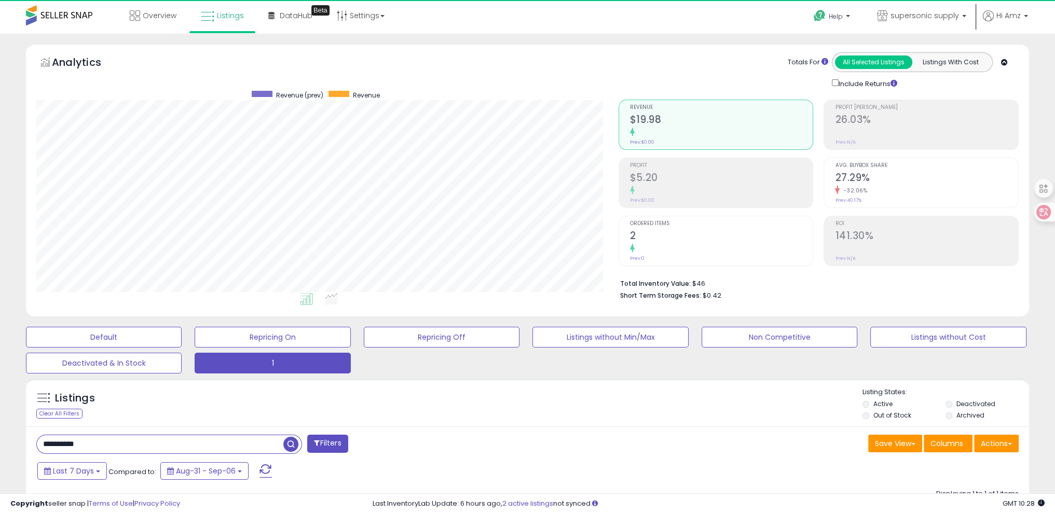
scroll to position [212, 582]
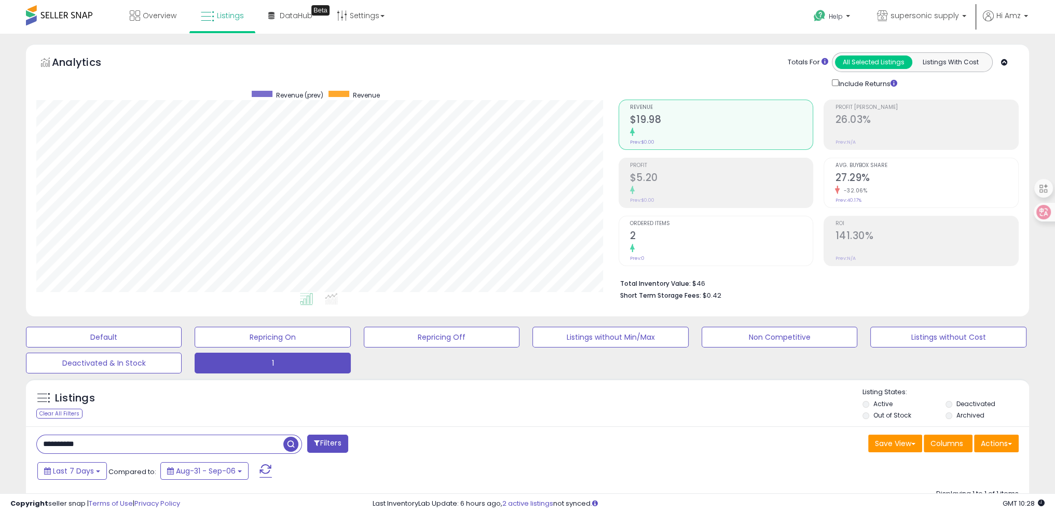
click at [214, 415] on div "Listings Clear All Filters Listing States:" at bounding box center [527, 405] width 1003 height 35
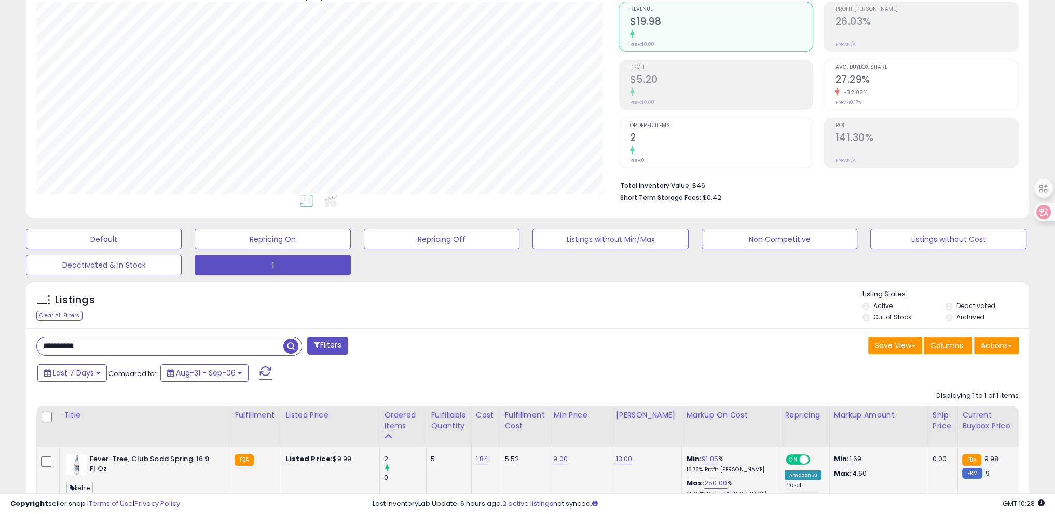
scroll to position [156, 0]
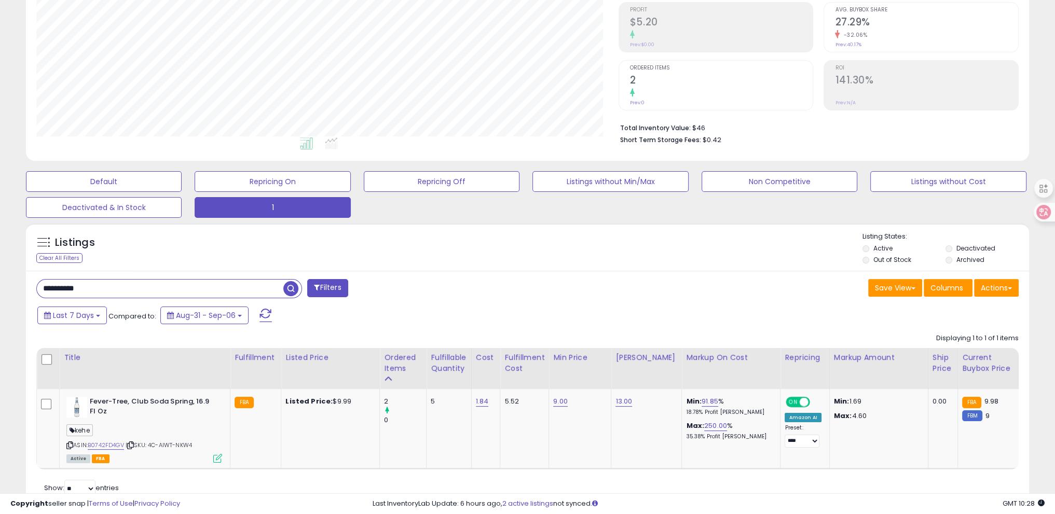
drag, startPoint x: 106, startPoint y: 290, endPoint x: 0, endPoint y: 257, distance: 110.9
click at [0, 257] on div "**********" at bounding box center [527, 213] width 1055 height 671
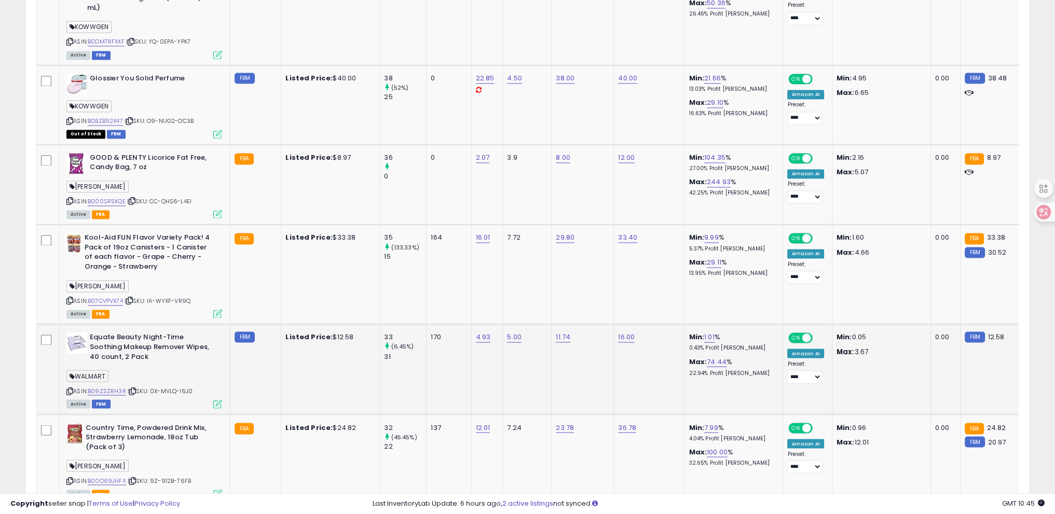
scroll to position [2325, 0]
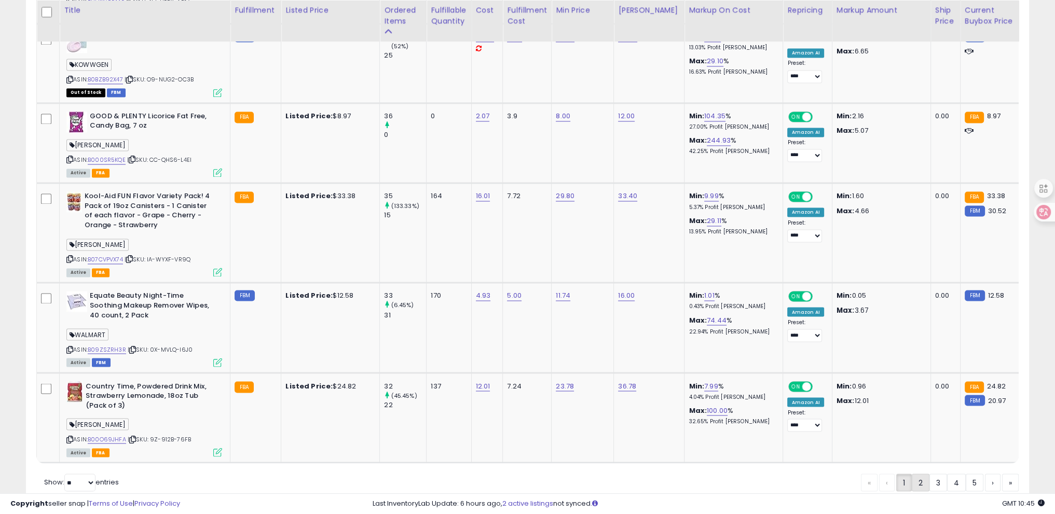
click at [925, 474] on link "2" at bounding box center [921, 483] width 18 height 18
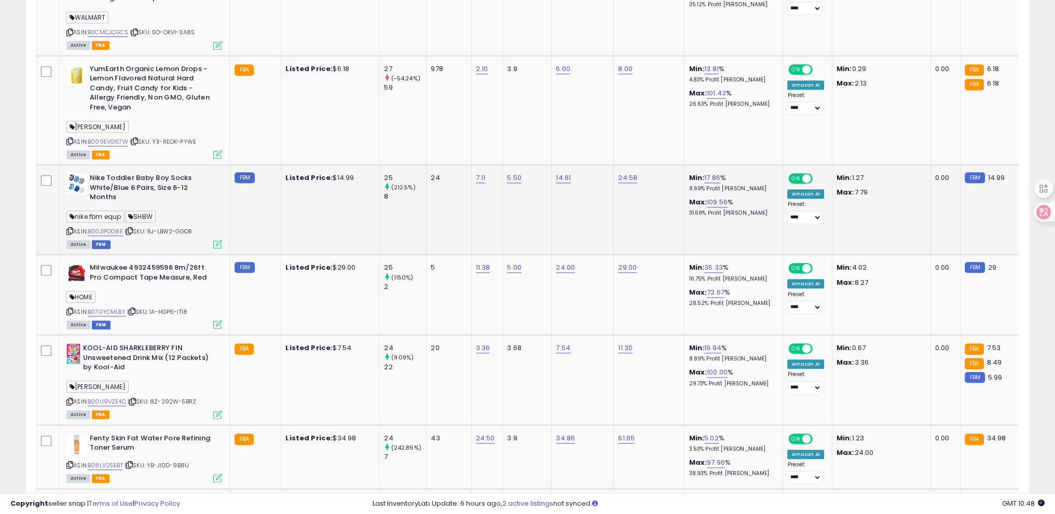
scroll to position [1322, 0]
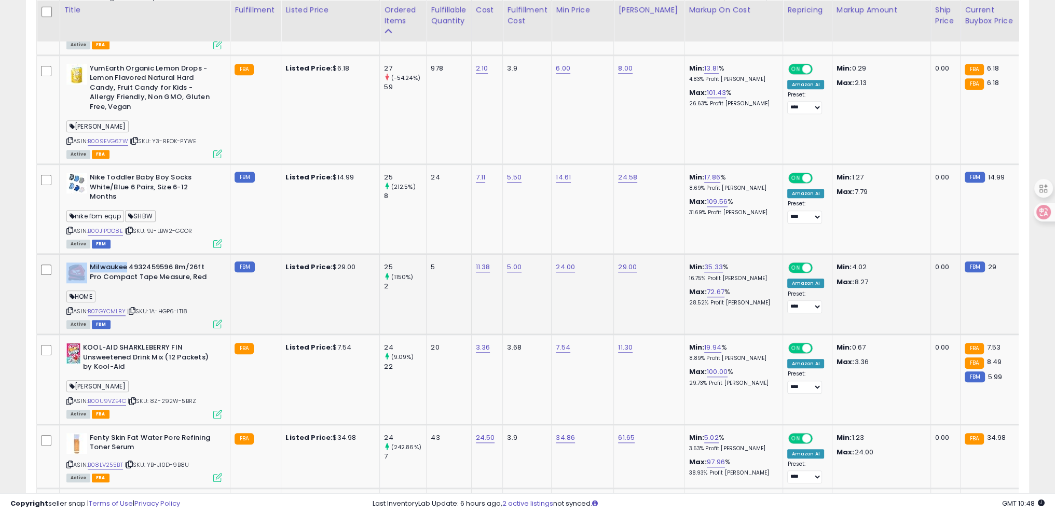
drag, startPoint x: 88, startPoint y: 264, endPoint x: 127, endPoint y: 265, distance: 38.4
click at [127, 265] on div "Milwaukee 4932459596 8m/26ft Pro Compact Tape Measure, Red" at bounding box center [144, 274] width 156 height 22
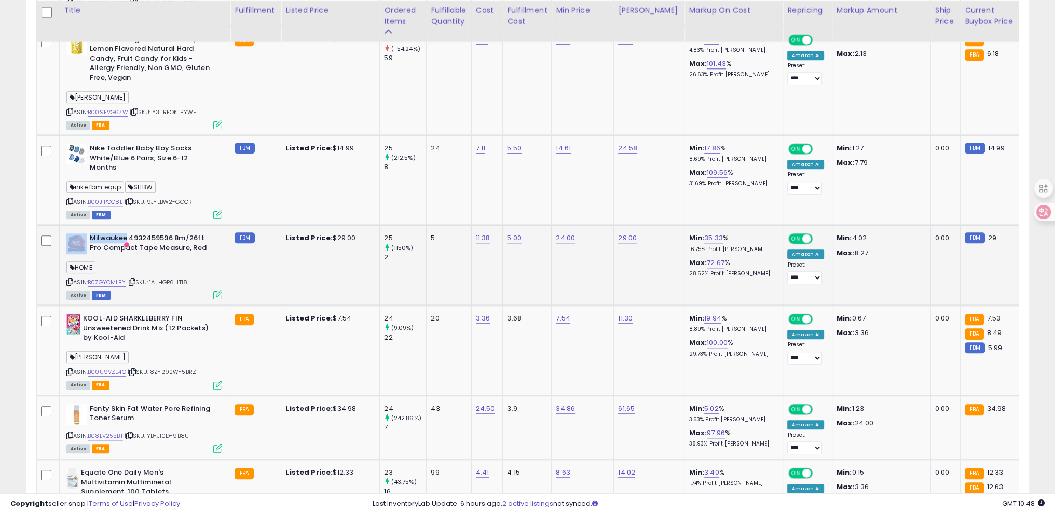
scroll to position [1374, 0]
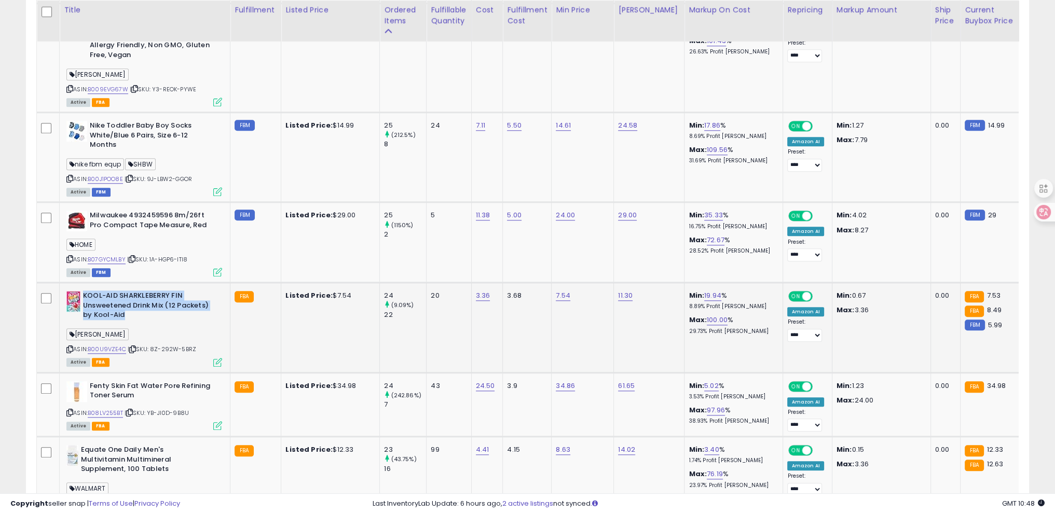
drag, startPoint x: 82, startPoint y: 287, endPoint x: 133, endPoint y: 312, distance: 56.4
click at [133, 312] on b "KOOL-AID SHARKLEBERRY FIN Unsweetened Drink Mix (12 Packets) by Kool-Aid" at bounding box center [146, 307] width 126 height 32
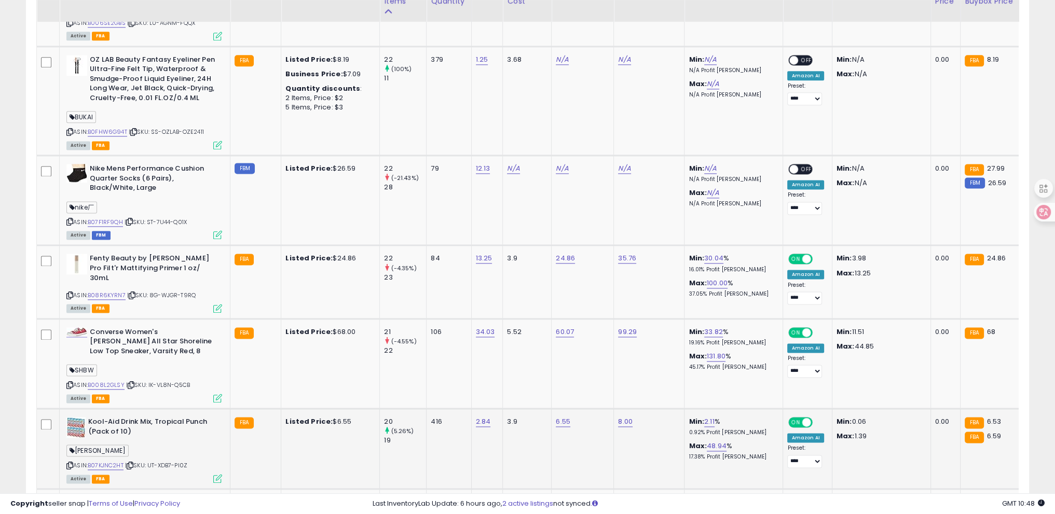
scroll to position [1945, 0]
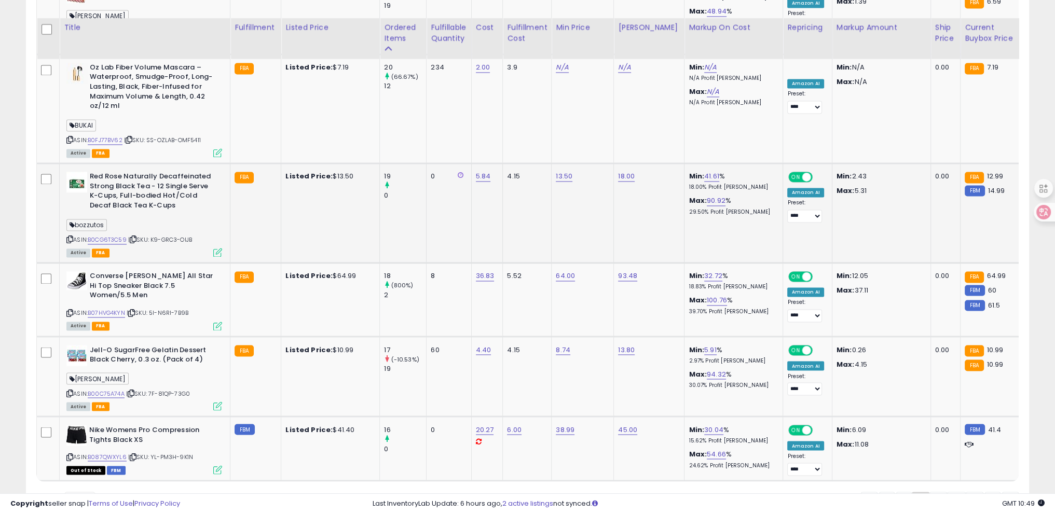
scroll to position [2308, 0]
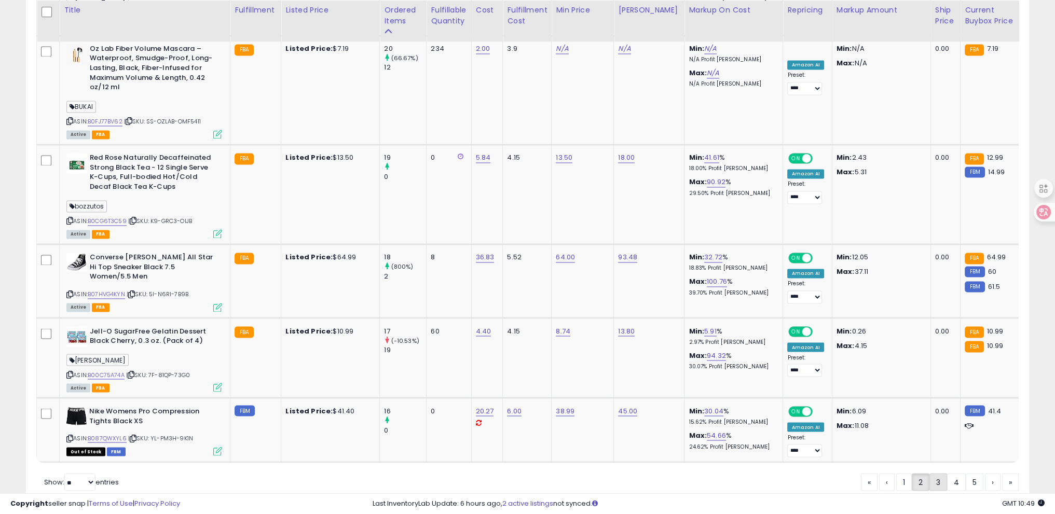
click at [940, 476] on link "3" at bounding box center [938, 482] width 18 height 18
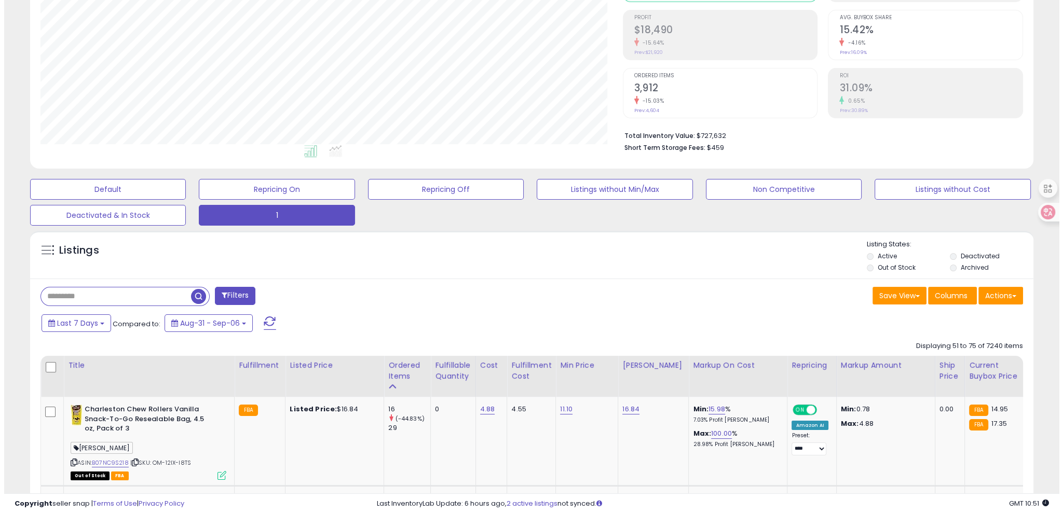
scroll to position [129, 0]
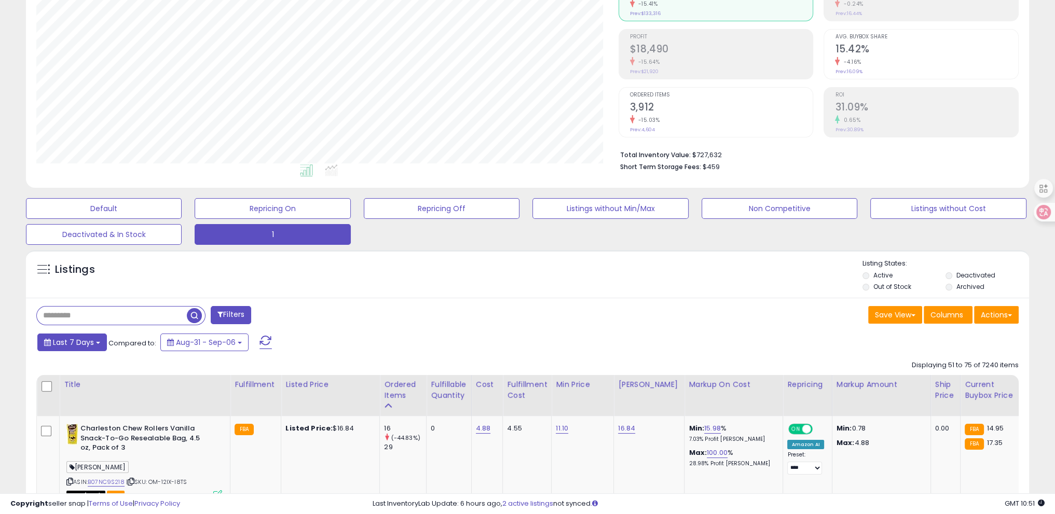
click at [85, 343] on span "Last 7 Days" at bounding box center [73, 342] width 41 height 10
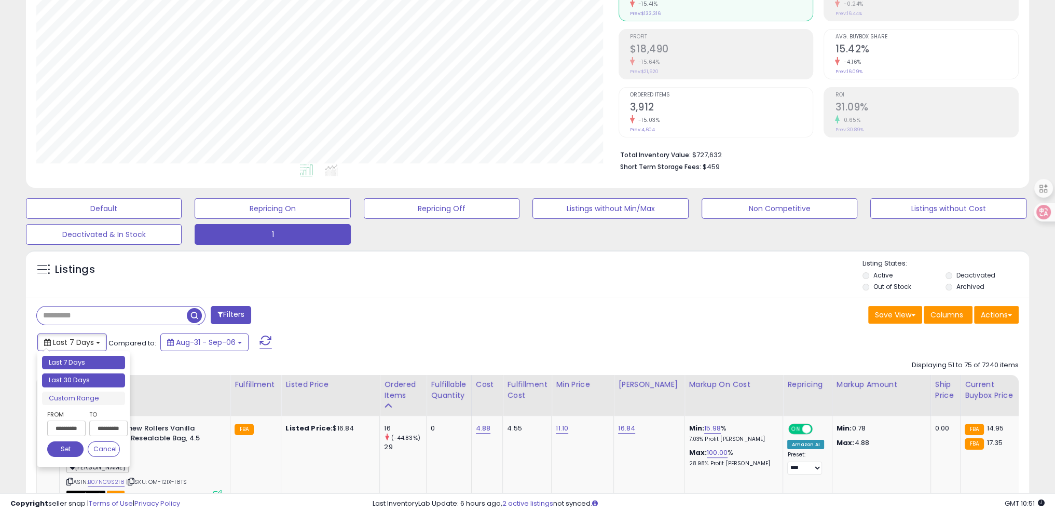
type input "**********"
click at [72, 375] on li "Last 30 Days" at bounding box center [83, 381] width 83 height 14
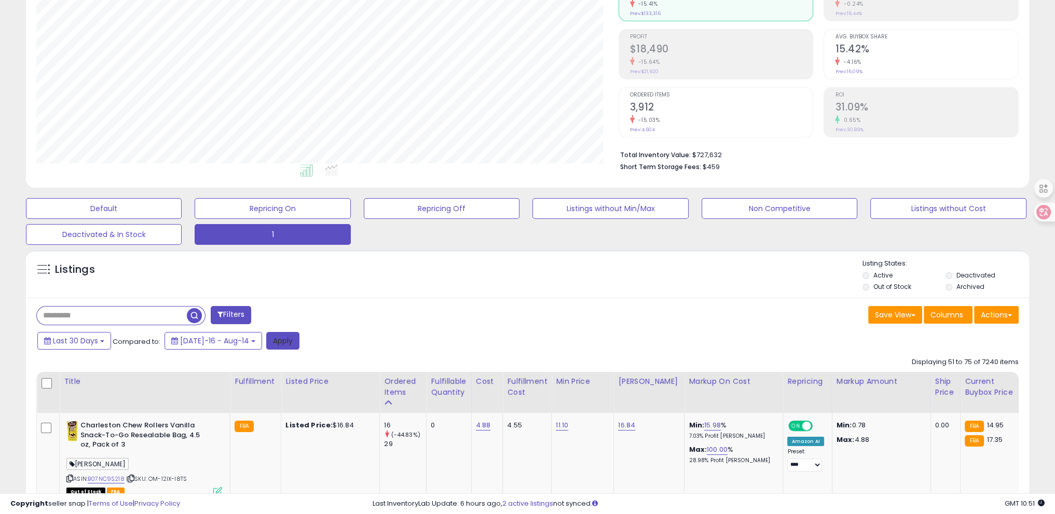
click at [279, 342] on button "Apply" at bounding box center [282, 341] width 33 height 18
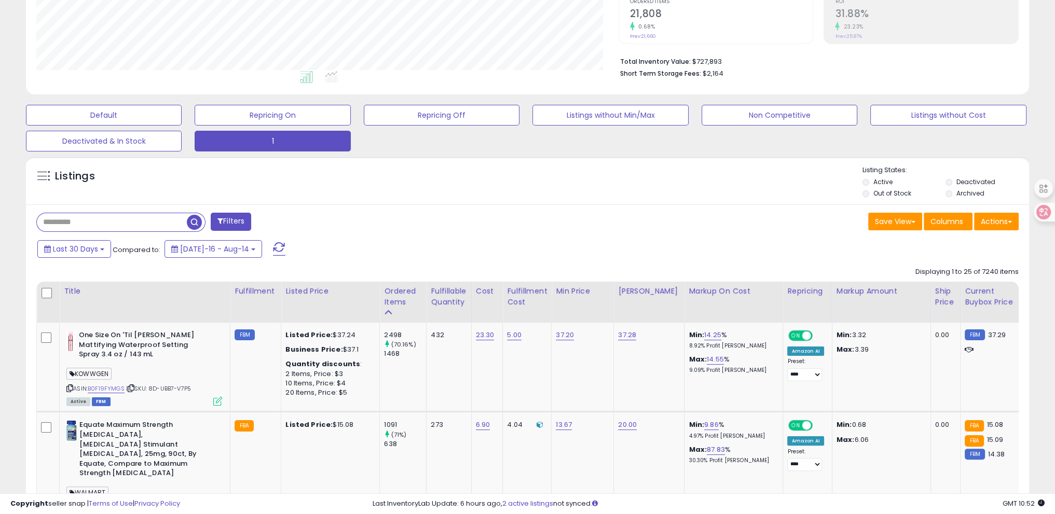
scroll to position [336, 0]
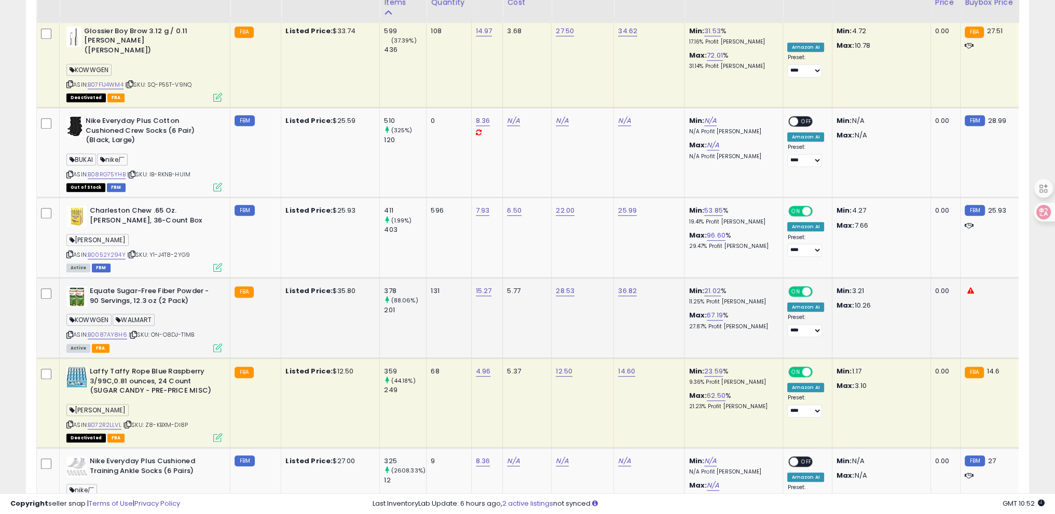
scroll to position [803, 0]
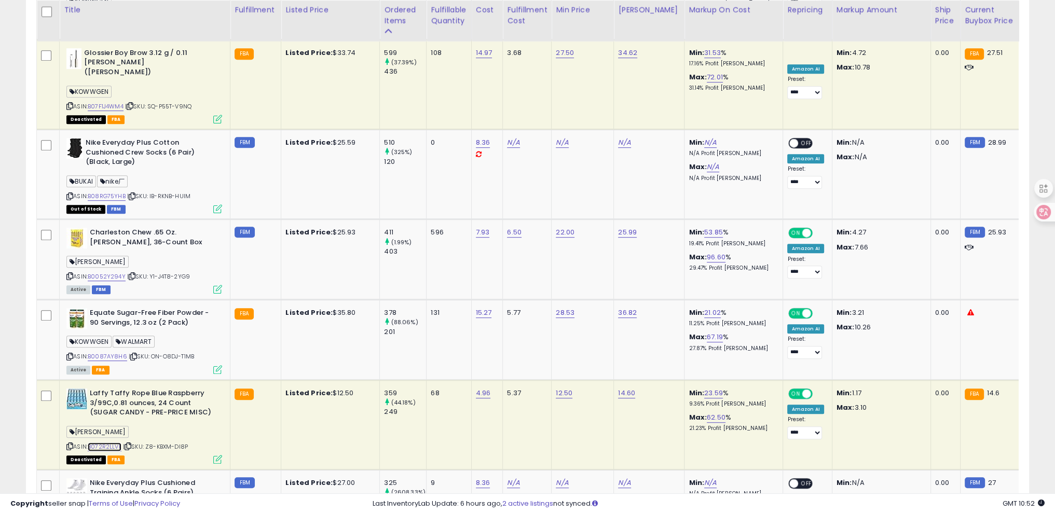
click at [103, 443] on link "B072R2LLVL" at bounding box center [105, 447] width 34 height 9
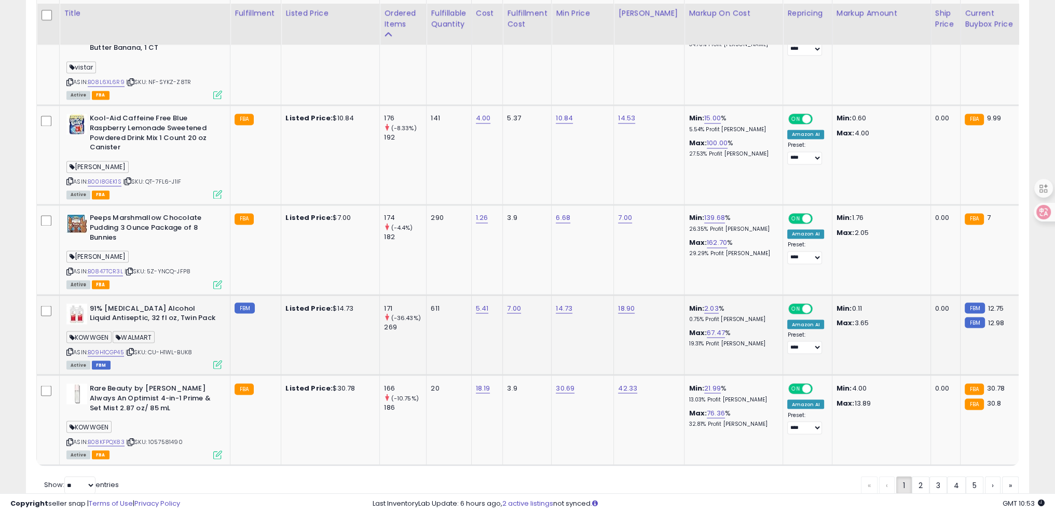
scroll to position [2355, 0]
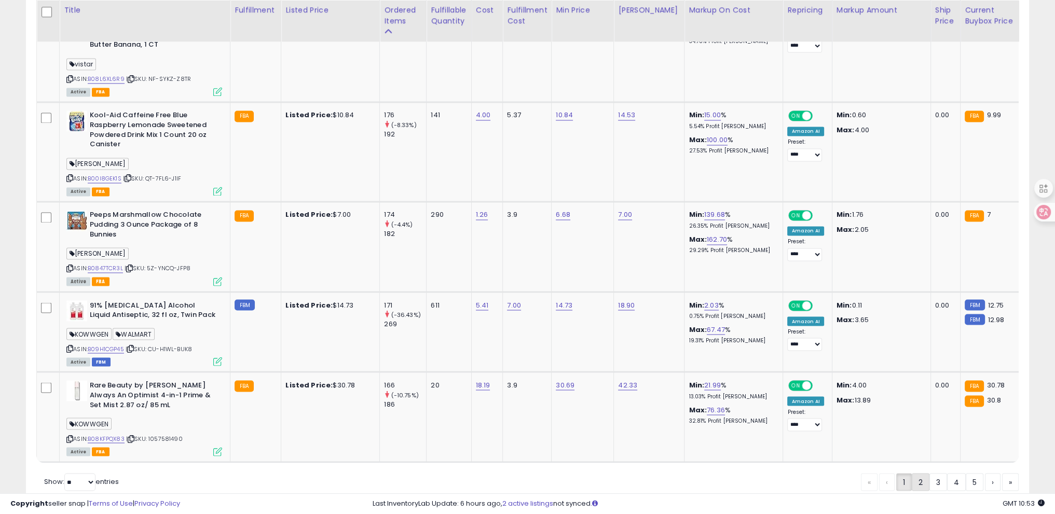
click at [918, 473] on link "2" at bounding box center [921, 482] width 18 height 18
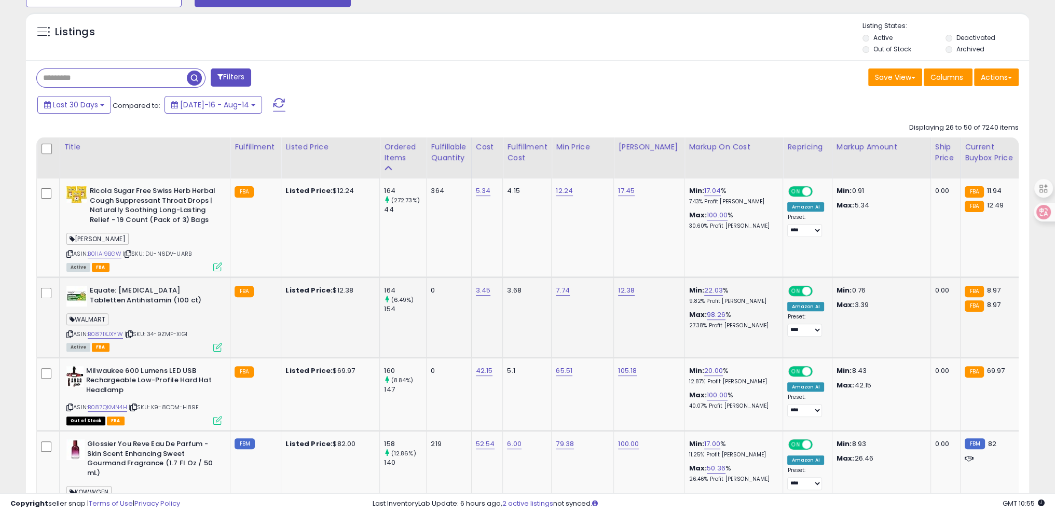
scroll to position [388, 0]
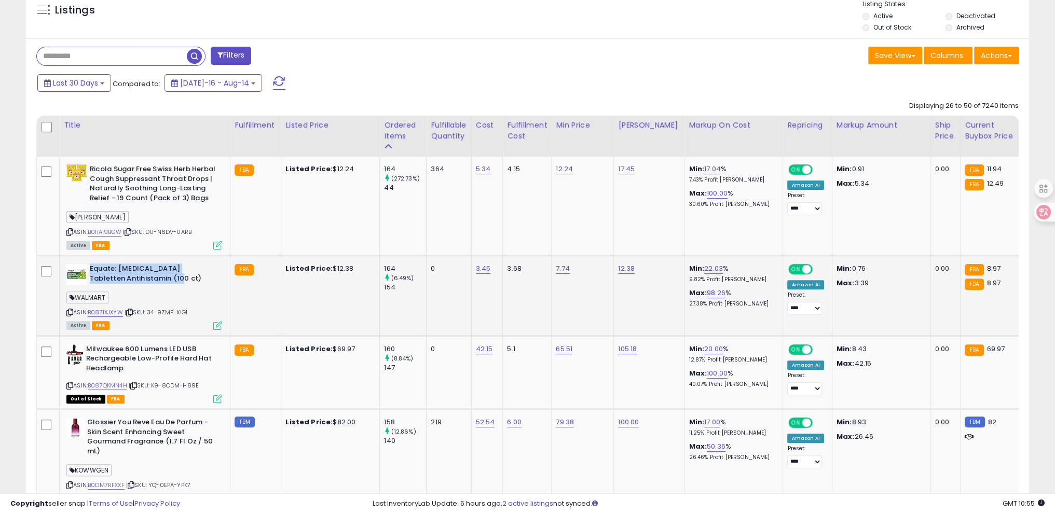
drag, startPoint x: 90, startPoint y: 267, endPoint x: 180, endPoint y: 277, distance: 90.2
click at [180, 277] on b "Equate: Chlortabs Tabletten Antihistamin (100 ct)" at bounding box center [153, 275] width 126 height 22
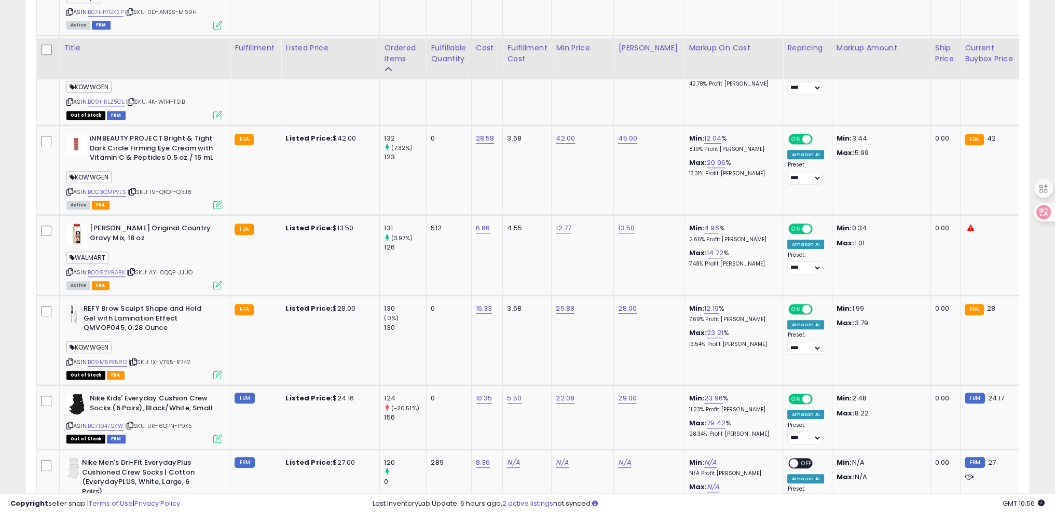
scroll to position [1270, 0]
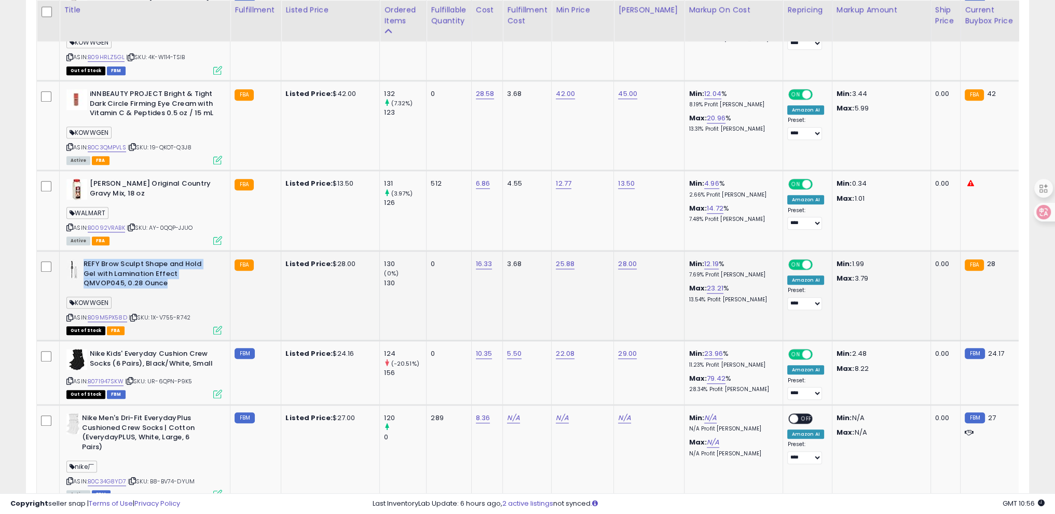
drag, startPoint x: 85, startPoint y: 257, endPoint x: 171, endPoint y: 287, distance: 91.1
click at [171, 287] on b "REFY Brow Sculpt Shape and Hold Gel with Lamination Effect QMVOP045, 0.28 Ounce" at bounding box center [147, 275] width 126 height 32
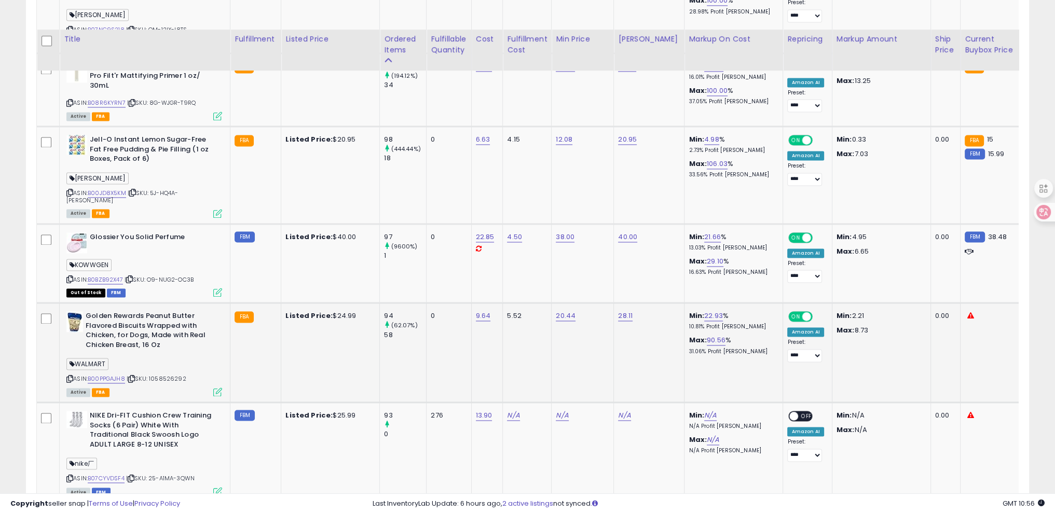
scroll to position [2256, 0]
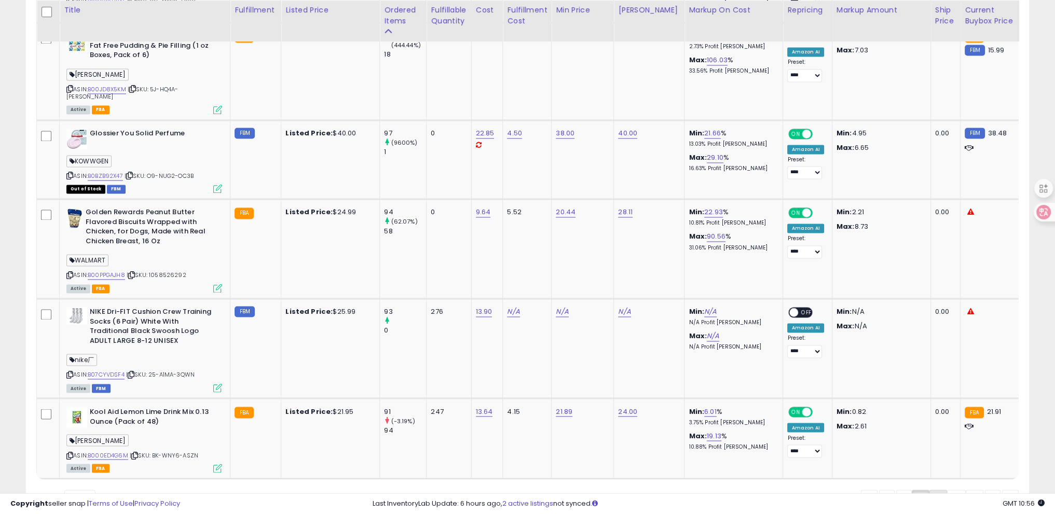
click at [930, 490] on link "3" at bounding box center [938, 499] width 18 height 18
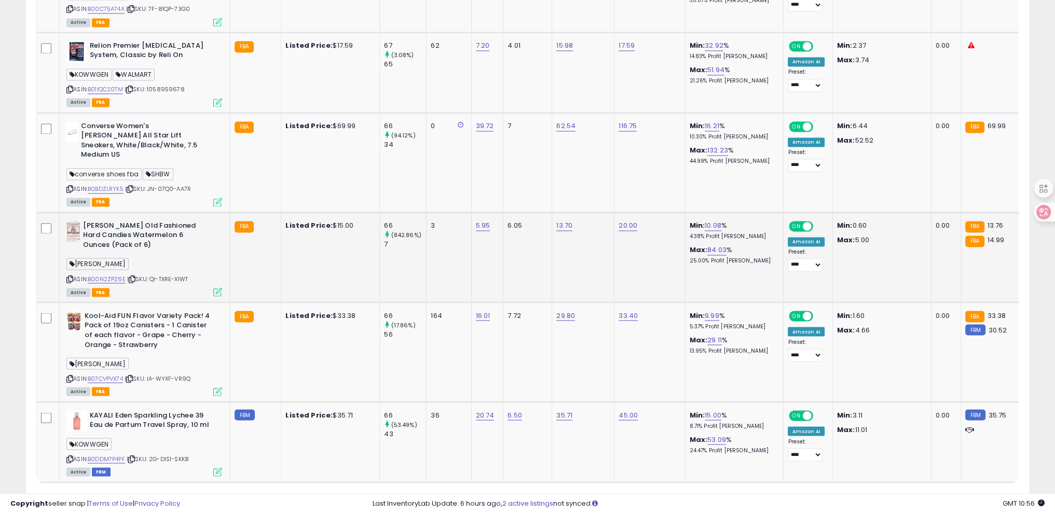
scroll to position [2365, 0]
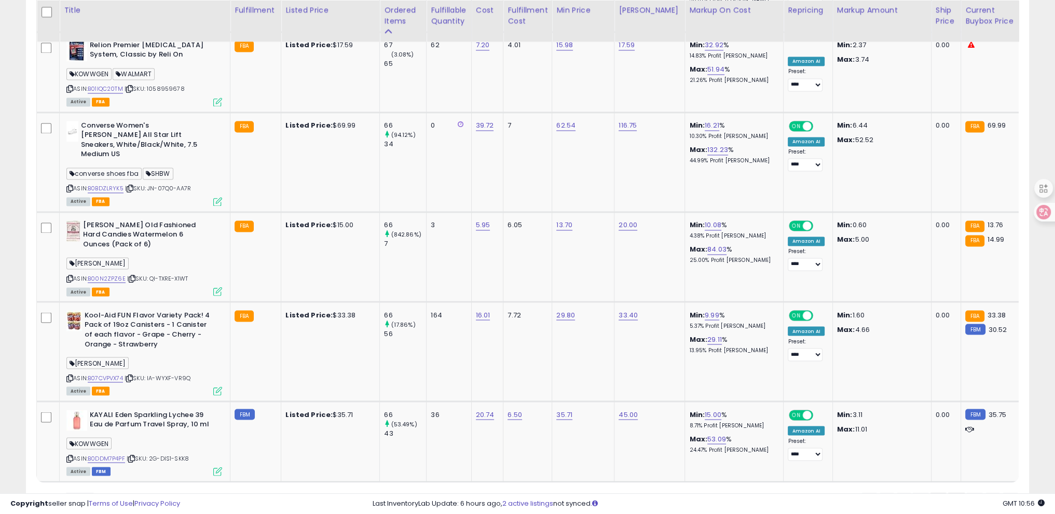
click at [956, 493] on link "4" at bounding box center [956, 502] width 19 height 18
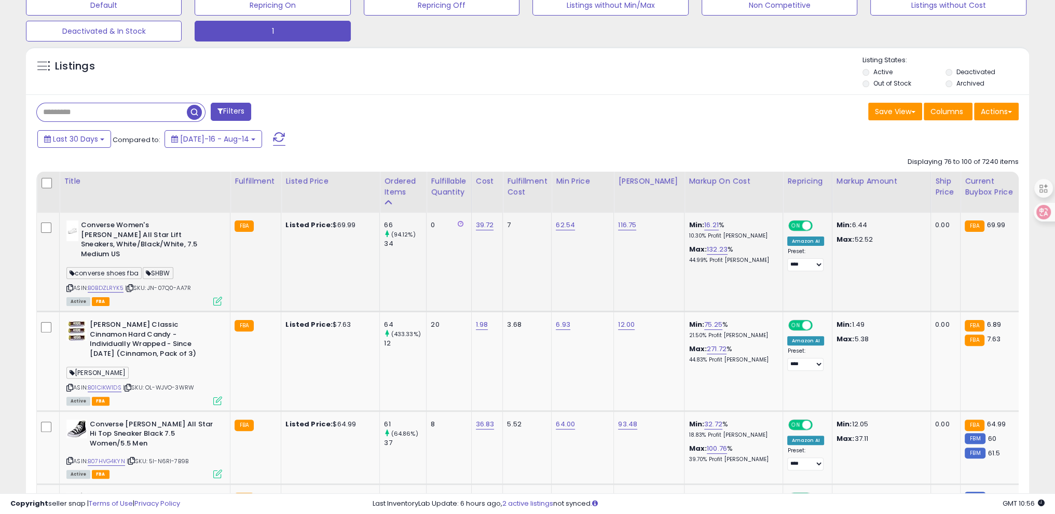
scroll to position [336, 0]
